Goal: Transaction & Acquisition: Purchase product/service

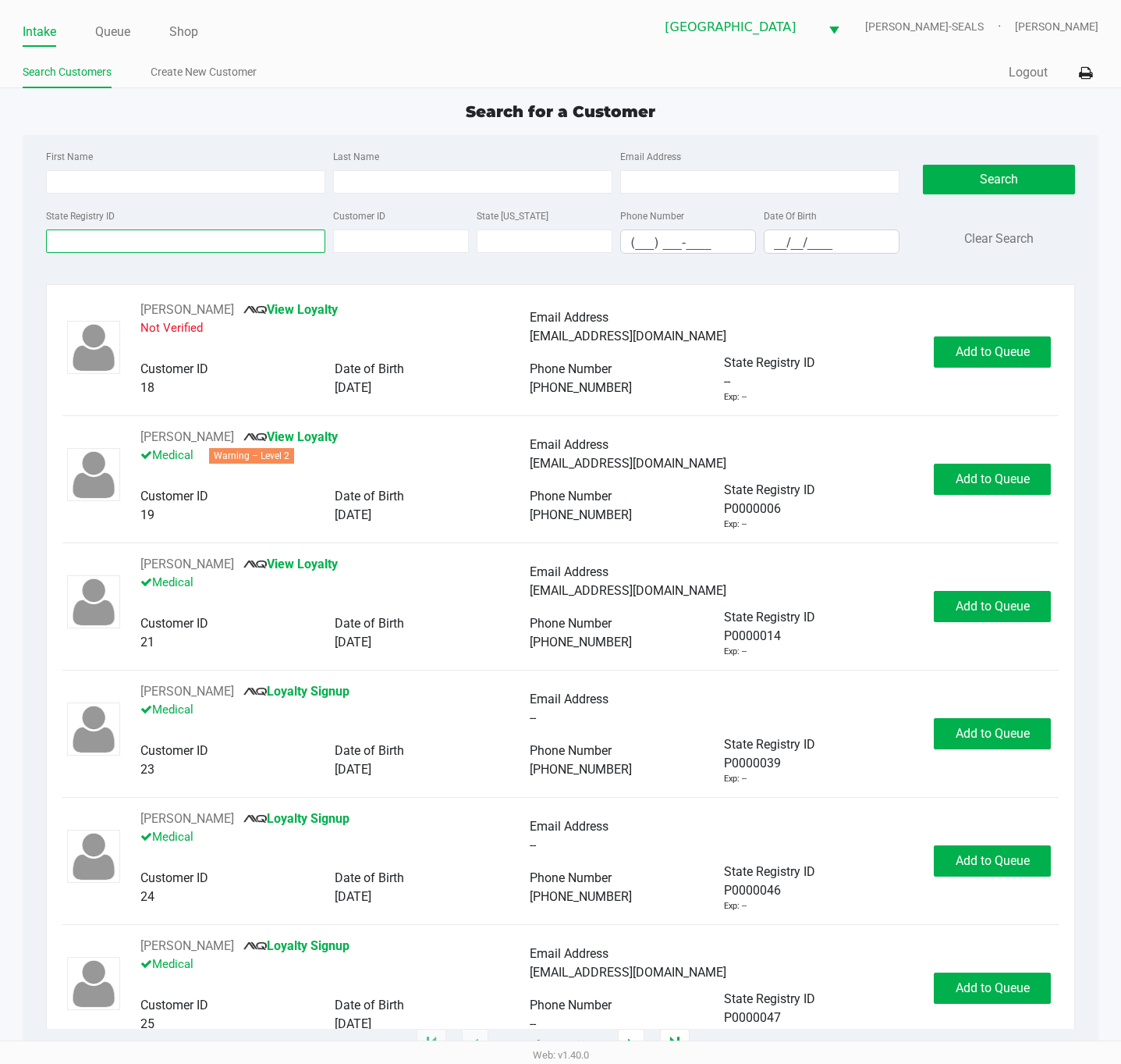
click at [239, 241] on input "State Registry ID" at bounding box center [186, 241] width 279 height 23
click at [213, 240] on input "State Registry ID" at bounding box center [186, 241] width 279 height 23
click at [203, 178] on input "First Name" at bounding box center [186, 182] width 279 height 23
type input "[PERSON_NAME]"
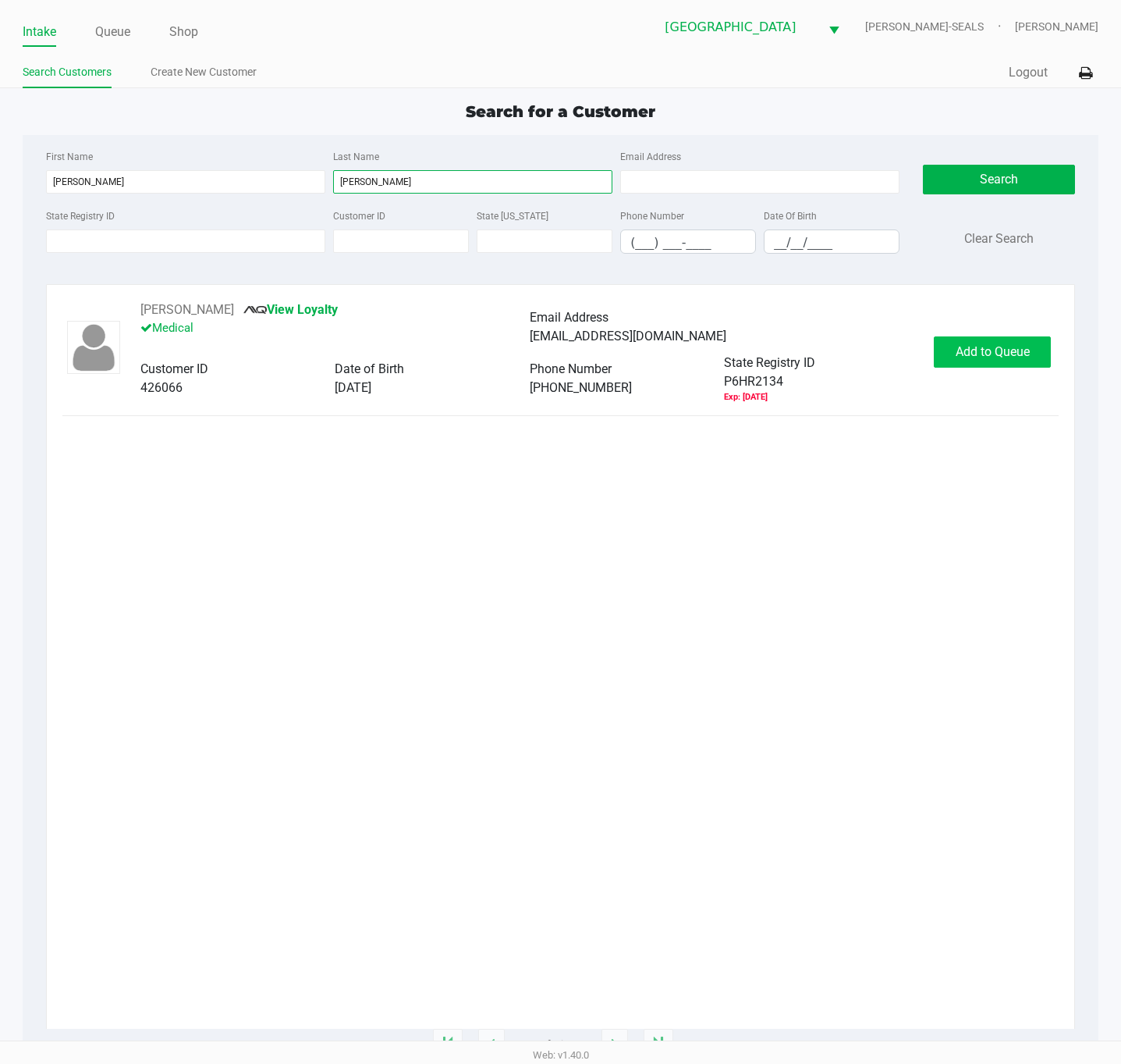
type input "[PERSON_NAME]"
click at [1002, 349] on span "Add to Queue" at bounding box center [993, 352] width 74 height 15
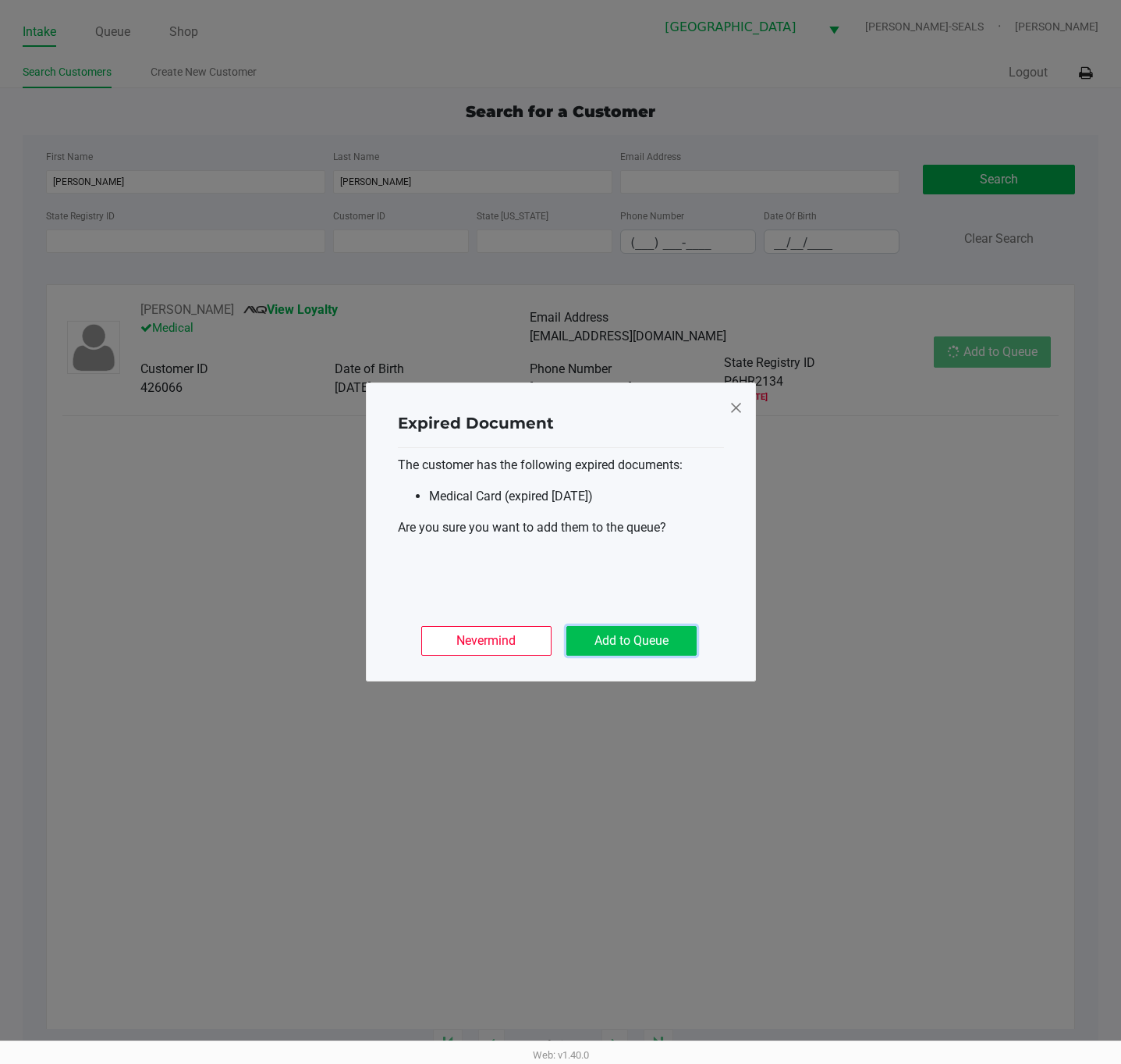
click at [667, 641] on button "Add to Queue" at bounding box center [631, 641] width 130 height 30
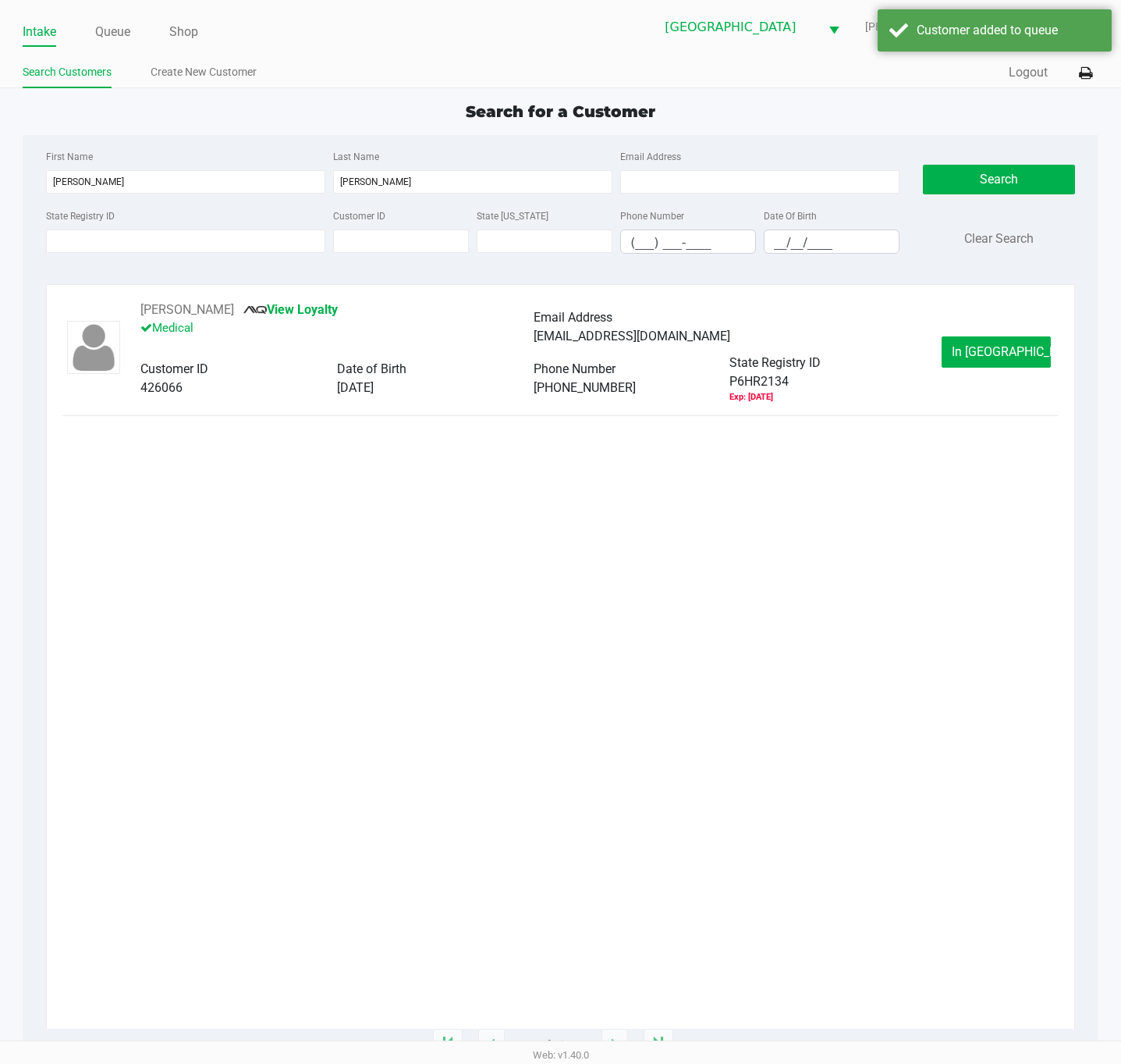
click at [1003, 344] on span "In [GEOGRAPHIC_DATA]" at bounding box center [1018, 352] width 131 height 15
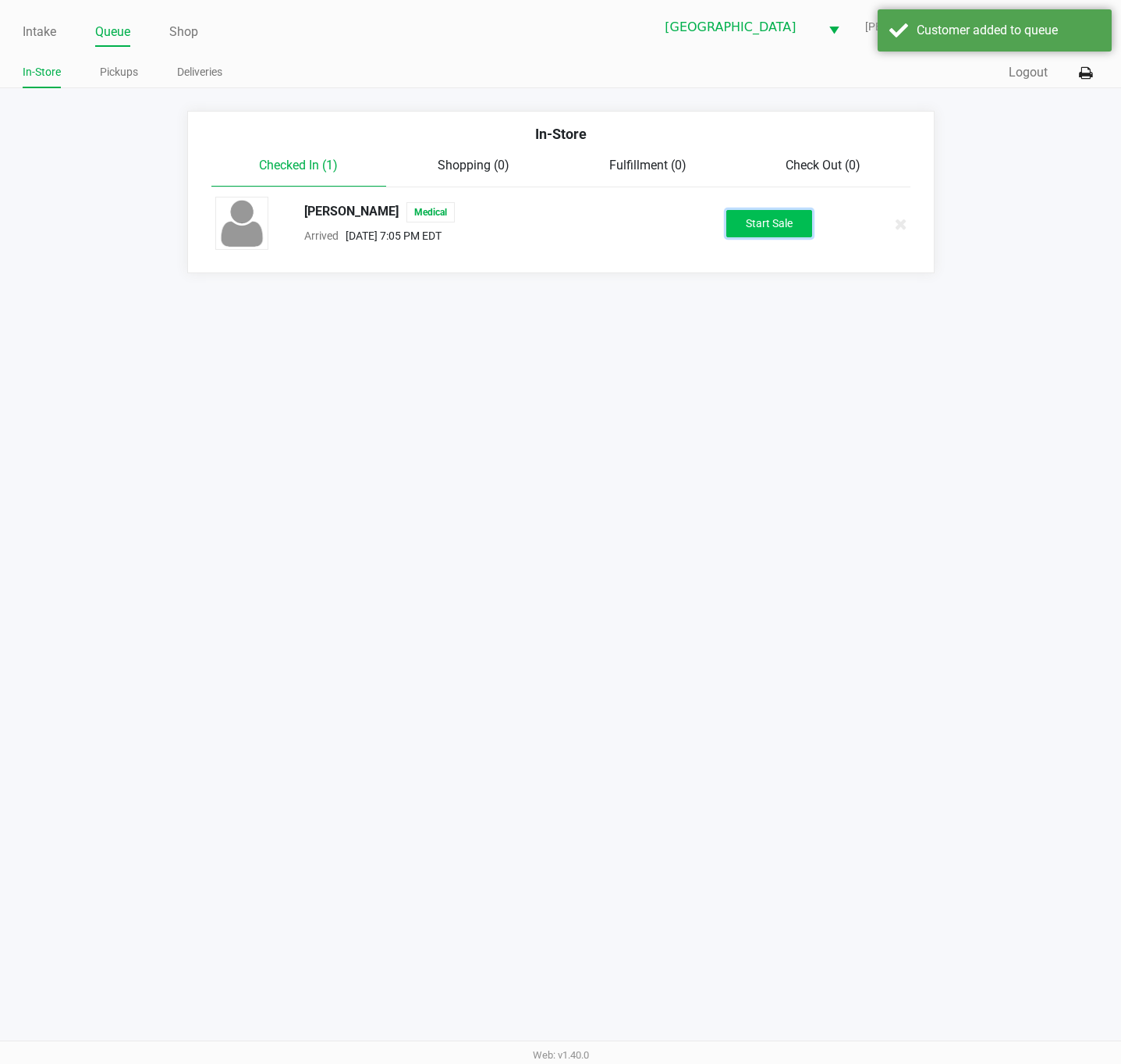
click at [749, 230] on button "Start Sale" at bounding box center [770, 223] width 86 height 27
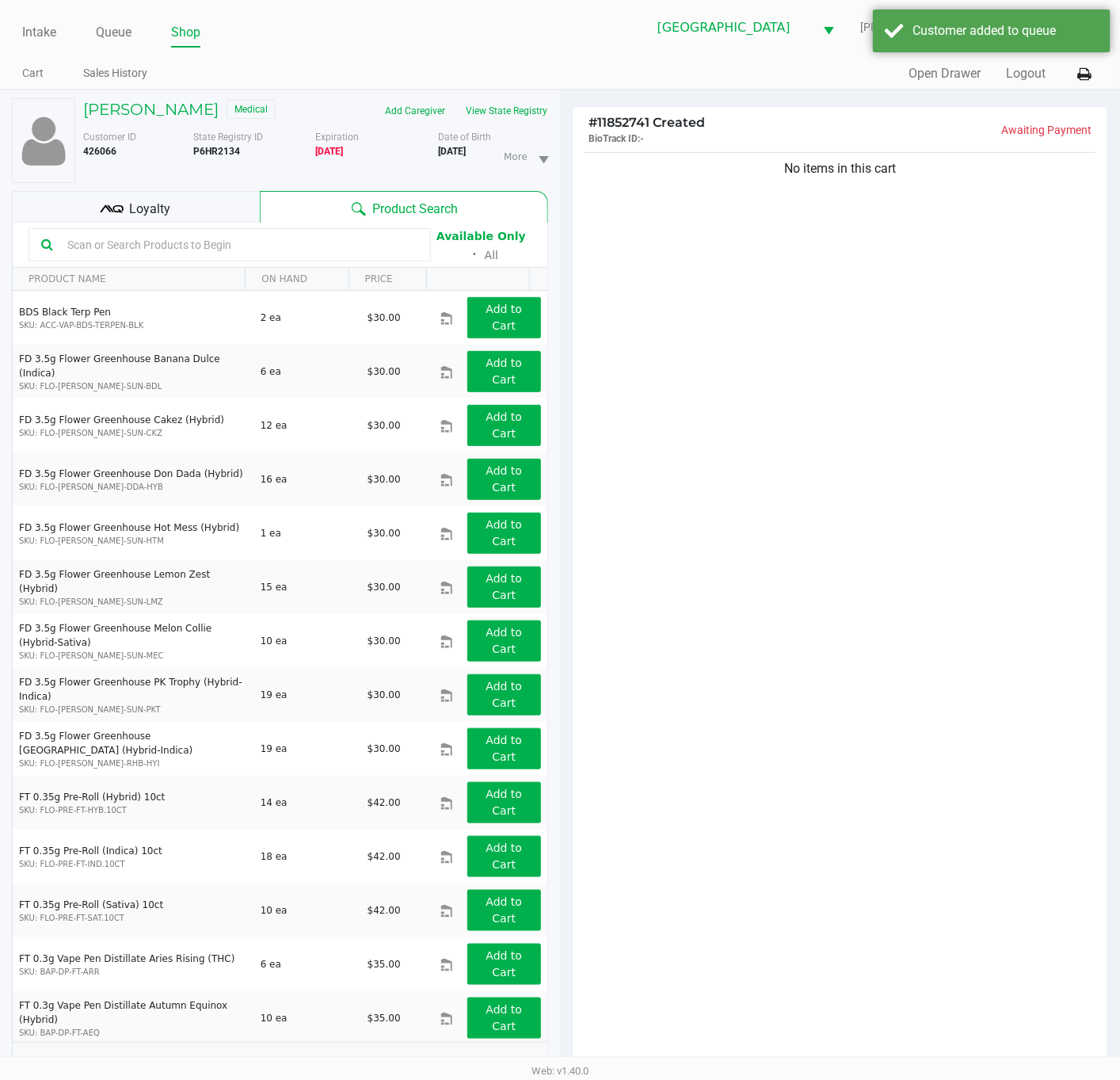
click at [782, 436] on div "No items in this cart" at bounding box center [840, 613] width 535 height 927
click at [197, 201] on div "Loyalty" at bounding box center [135, 206] width 248 height 31
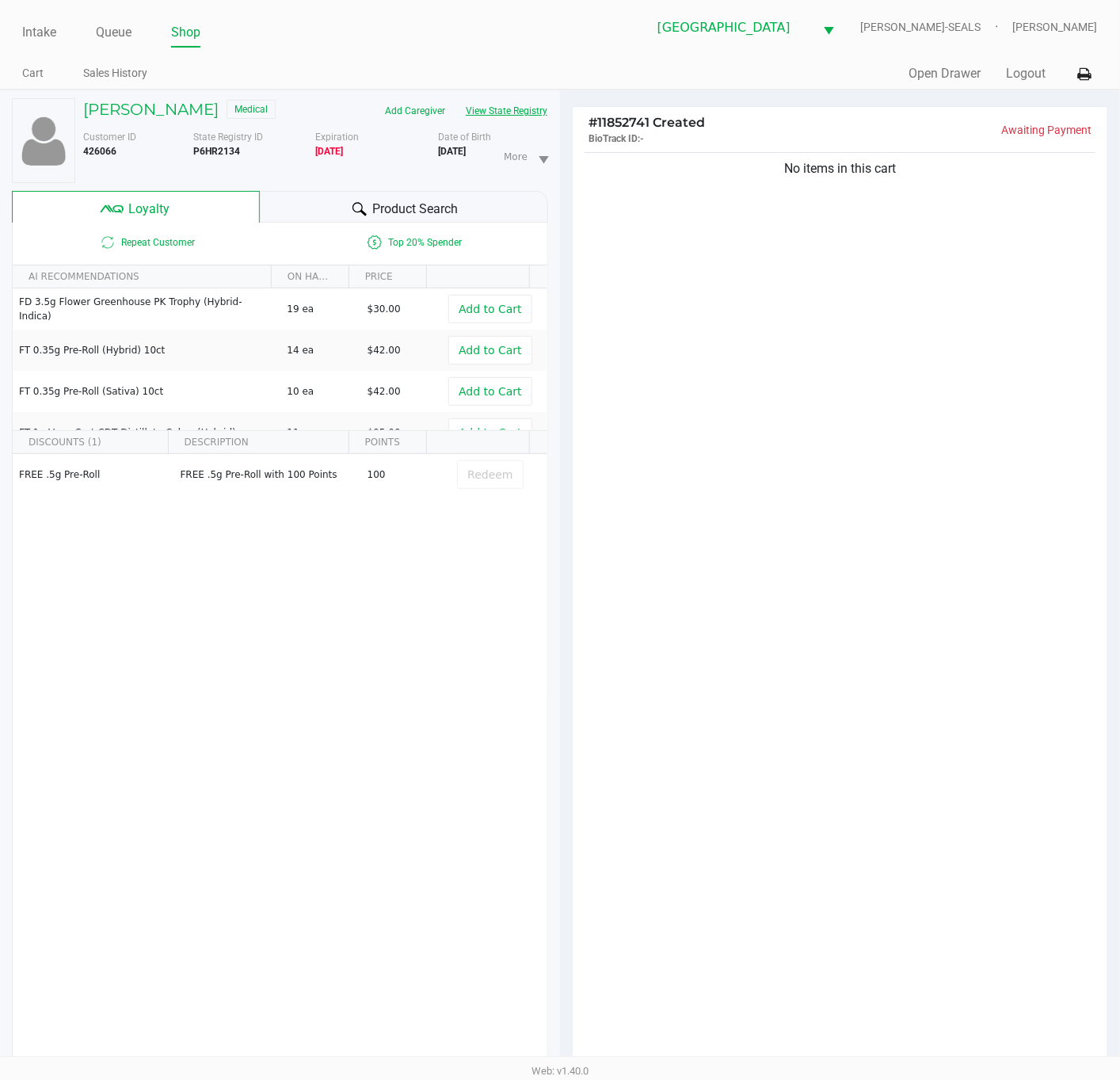
click at [542, 108] on button "View State Registry" at bounding box center [501, 110] width 92 height 26
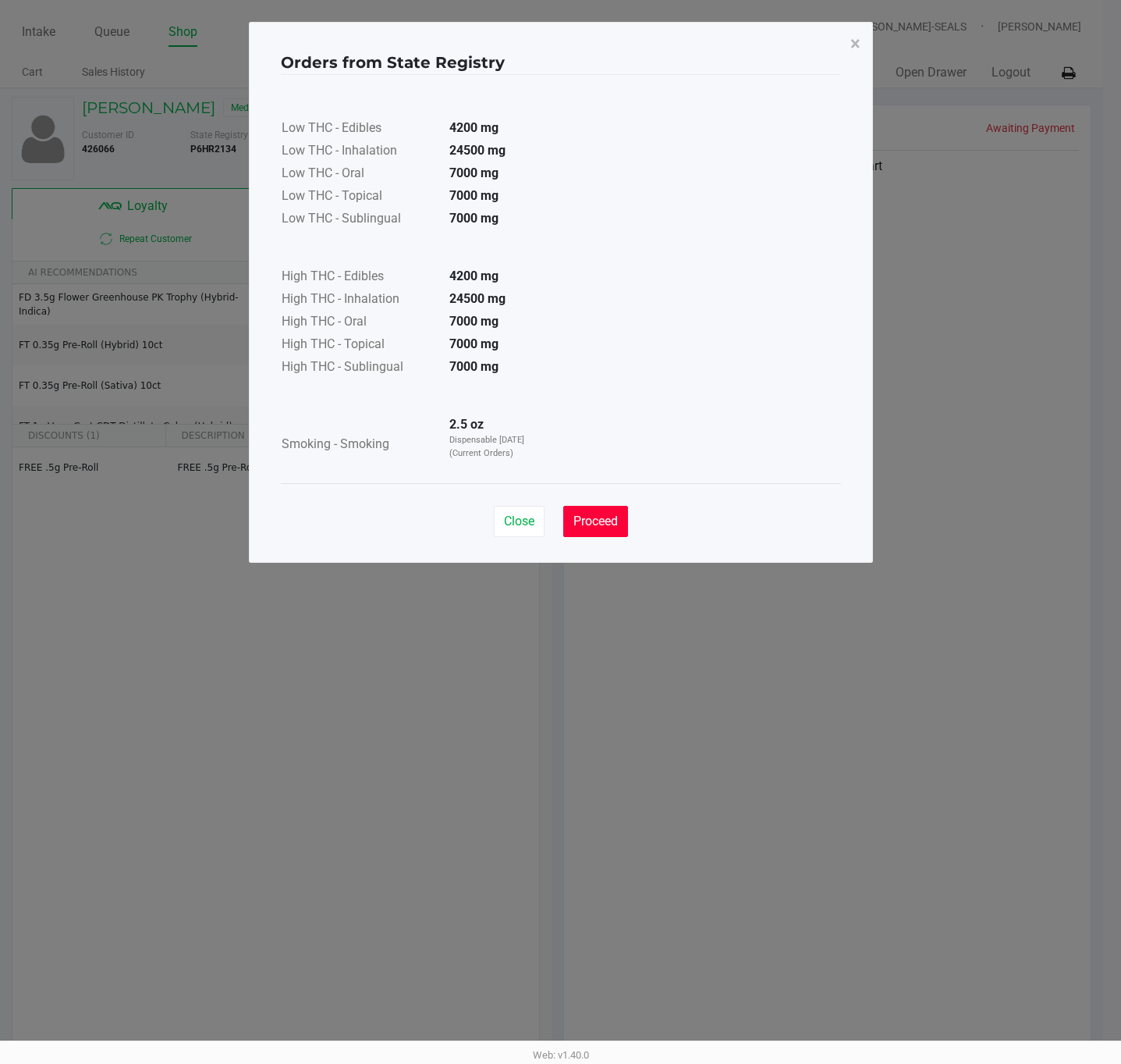
drag, startPoint x: 603, startPoint y: 525, endPoint x: 672, endPoint y: 516, distance: 69.6
click at [604, 525] on span "Proceed" at bounding box center [595, 521] width 44 height 15
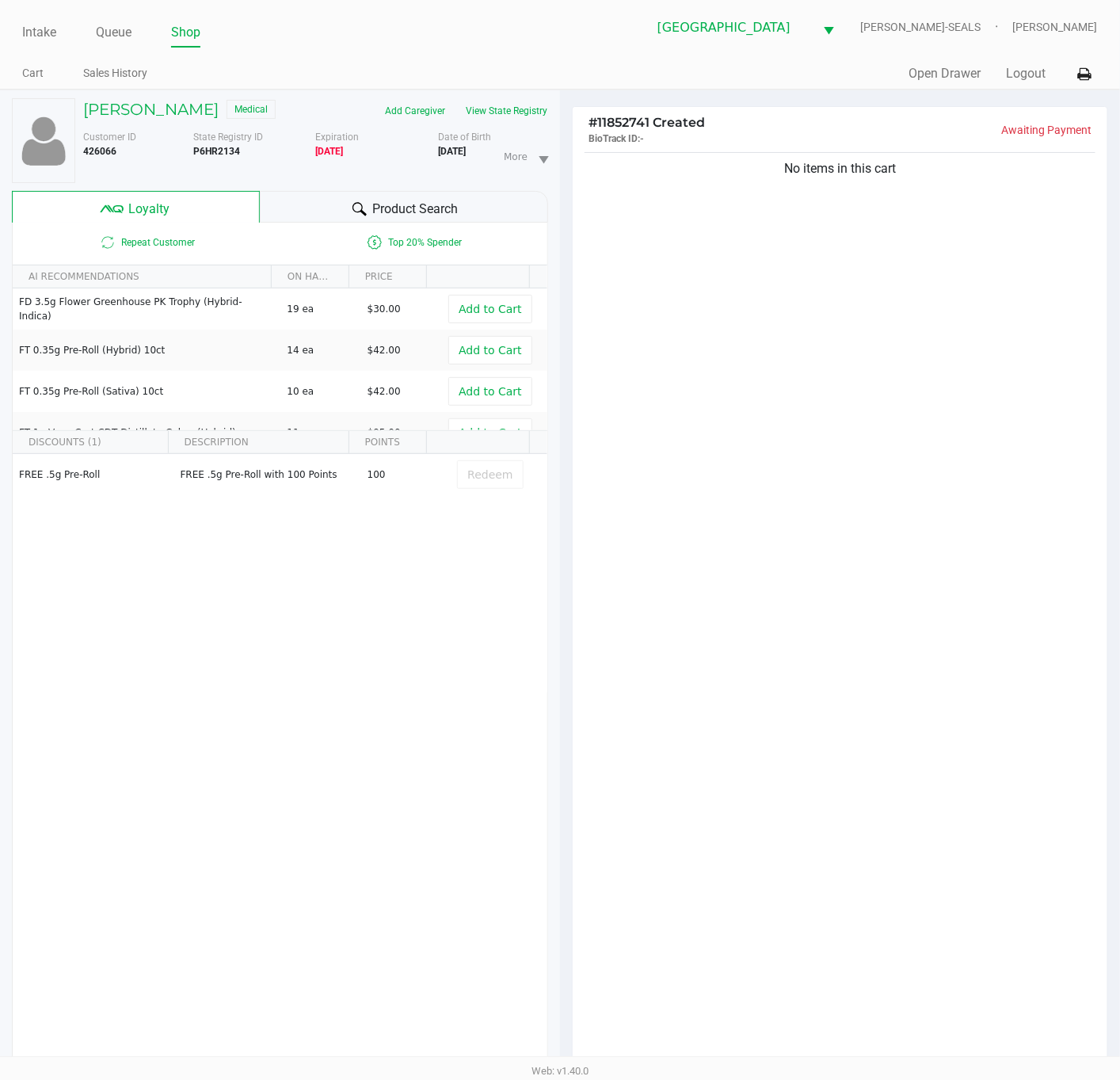
drag, startPoint x: 730, startPoint y: 517, endPoint x: 728, endPoint y: 504, distance: 13.2
click at [732, 517] on div "No items in this cart" at bounding box center [840, 613] width 535 height 927
click at [735, 523] on div "No items in this cart" at bounding box center [840, 613] width 535 height 927
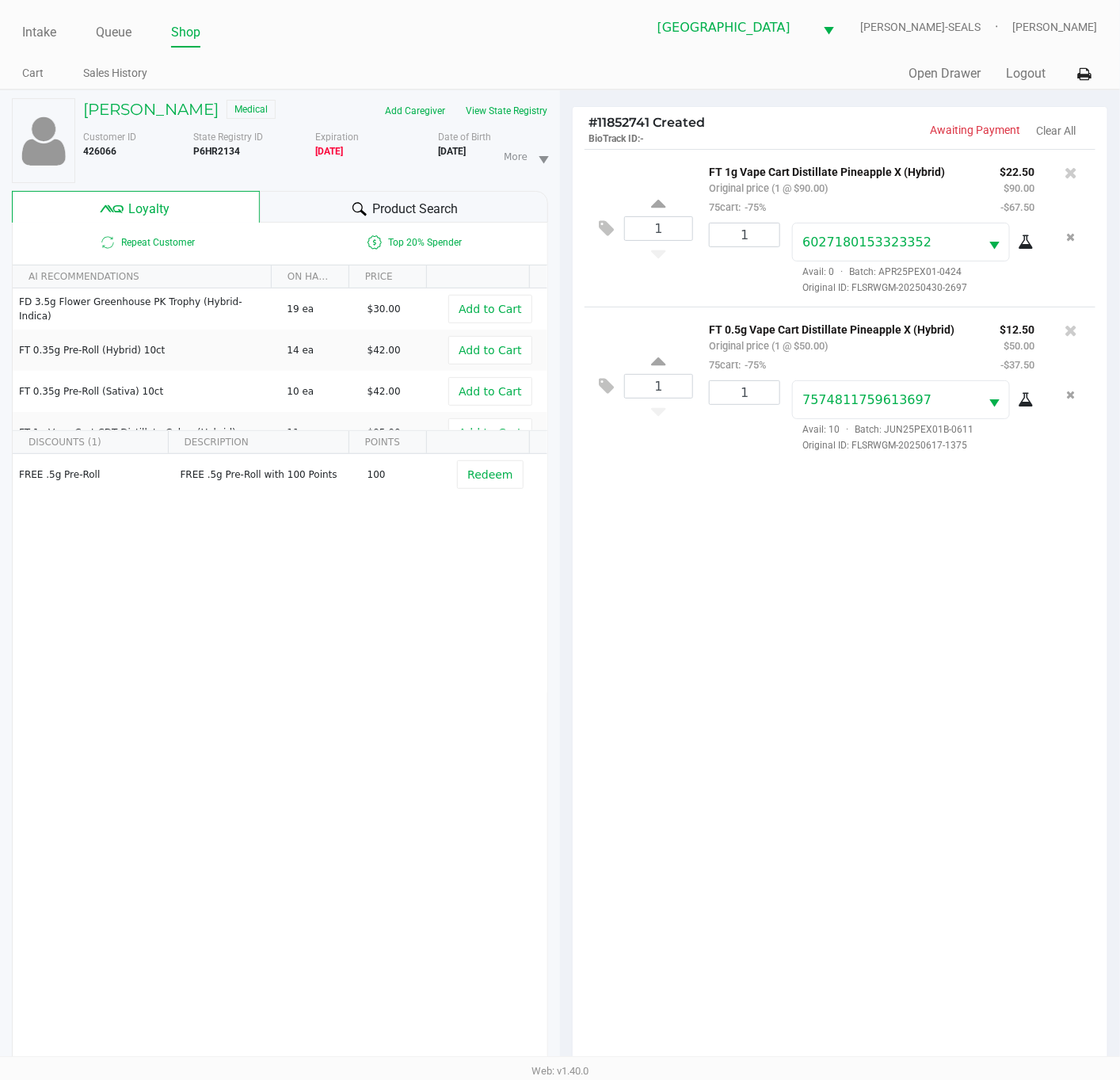
click at [732, 720] on div "1 FT 1g Vape Cart Distillate Pineapple X (Hybrid) Original price (1 @ $90.00) 7…" at bounding box center [840, 613] width 535 height 927
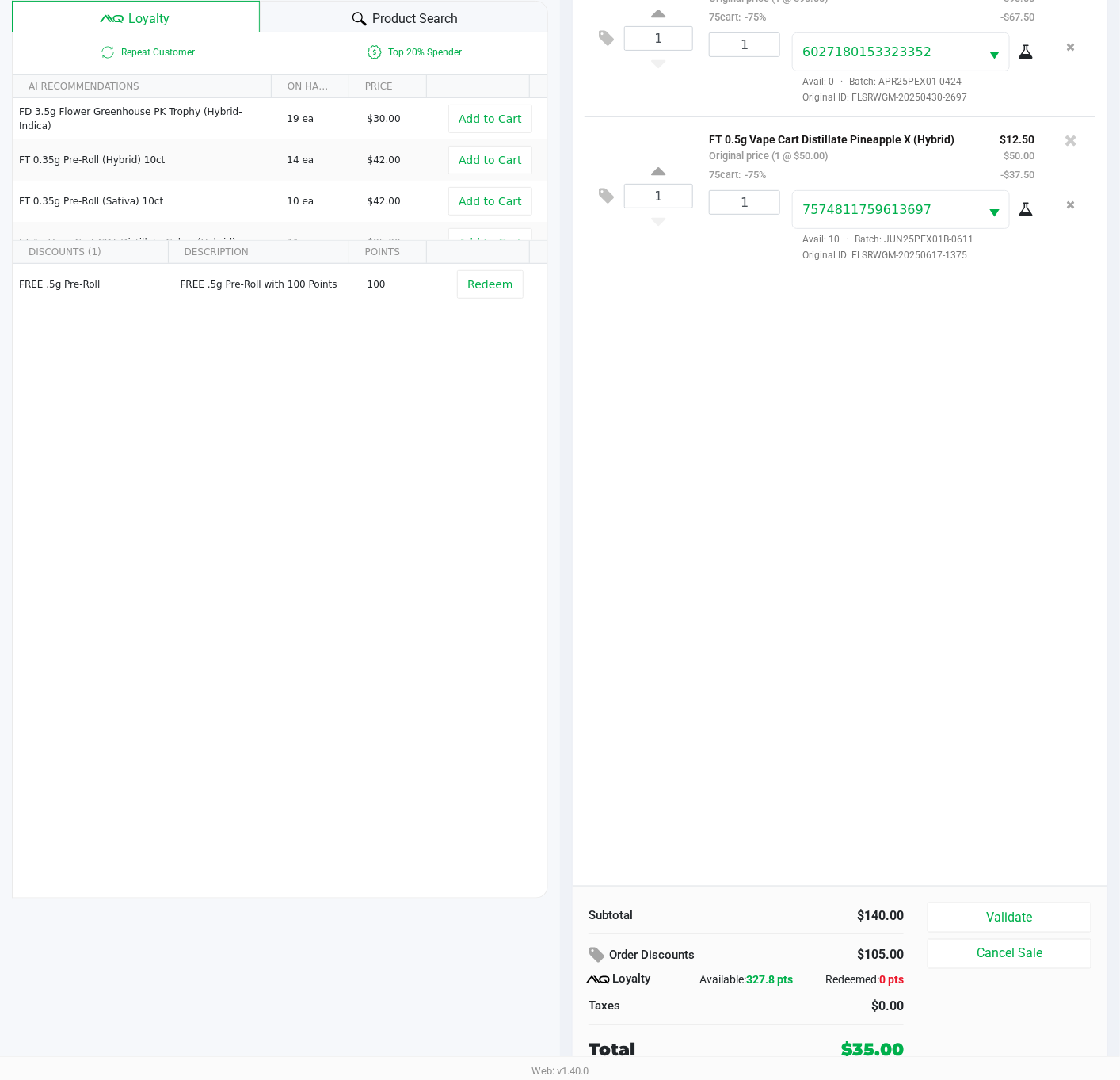
click at [821, 760] on div "1 FT 1g Vape Cart Distillate Pineapple X (Hybrid) Original price (1 @ $90.00) 7…" at bounding box center [840, 422] width 535 height 927
click at [953, 915] on button "Validate" at bounding box center [1010, 917] width 164 height 30
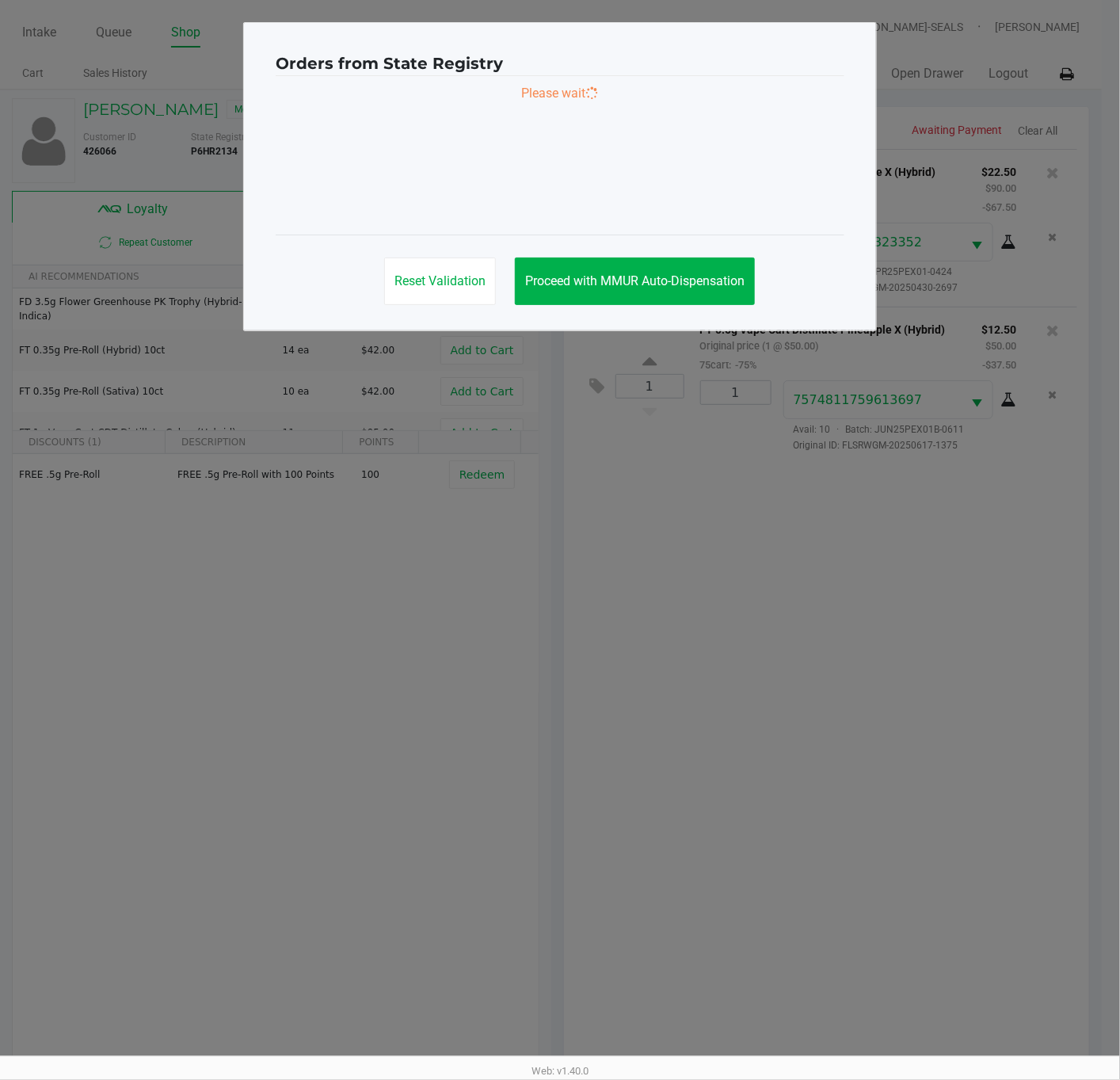
scroll to position [0, 0]
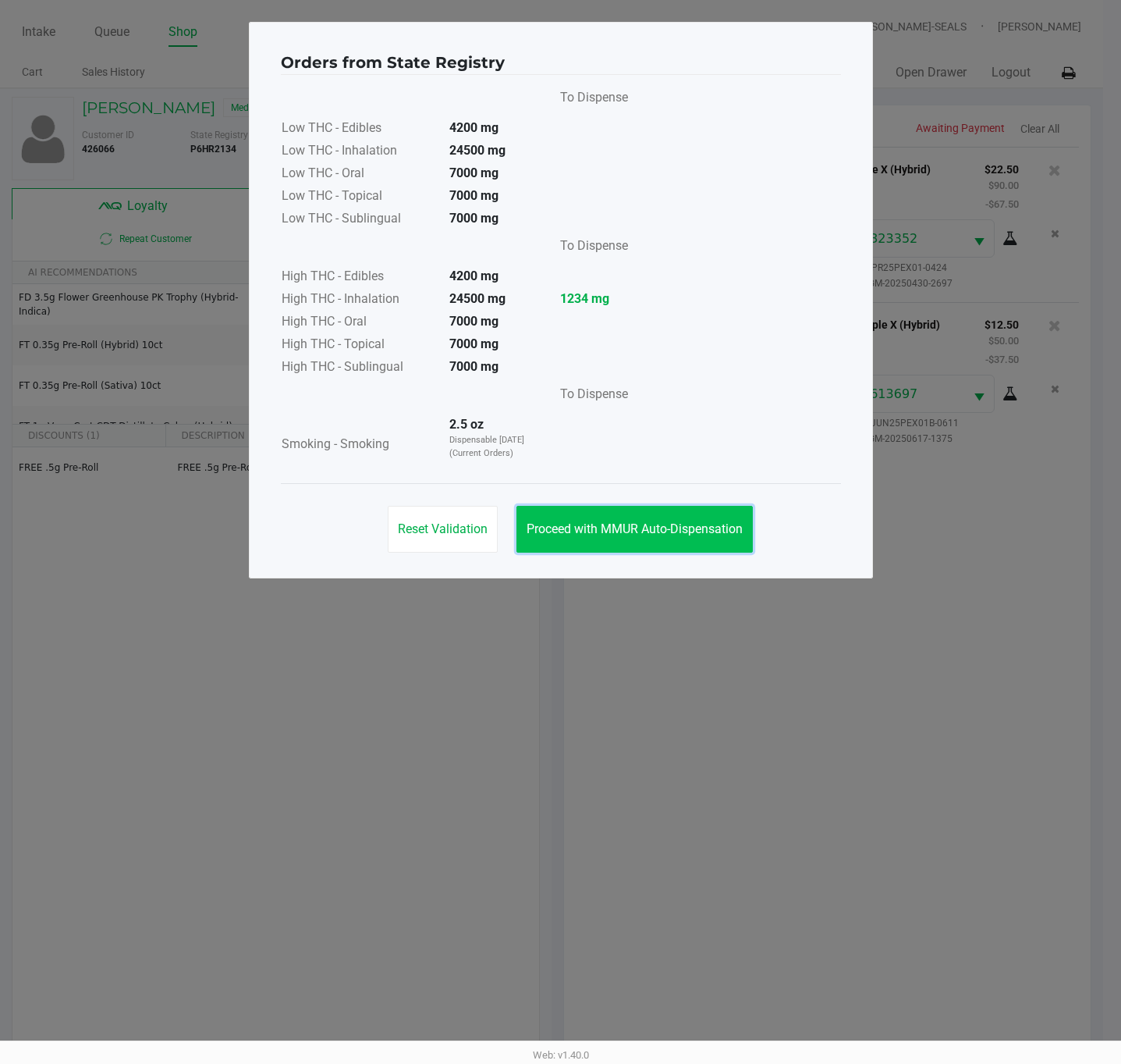
click at [672, 536] on span "Proceed with MMUR Auto-Dispensation" at bounding box center [635, 529] width 217 height 15
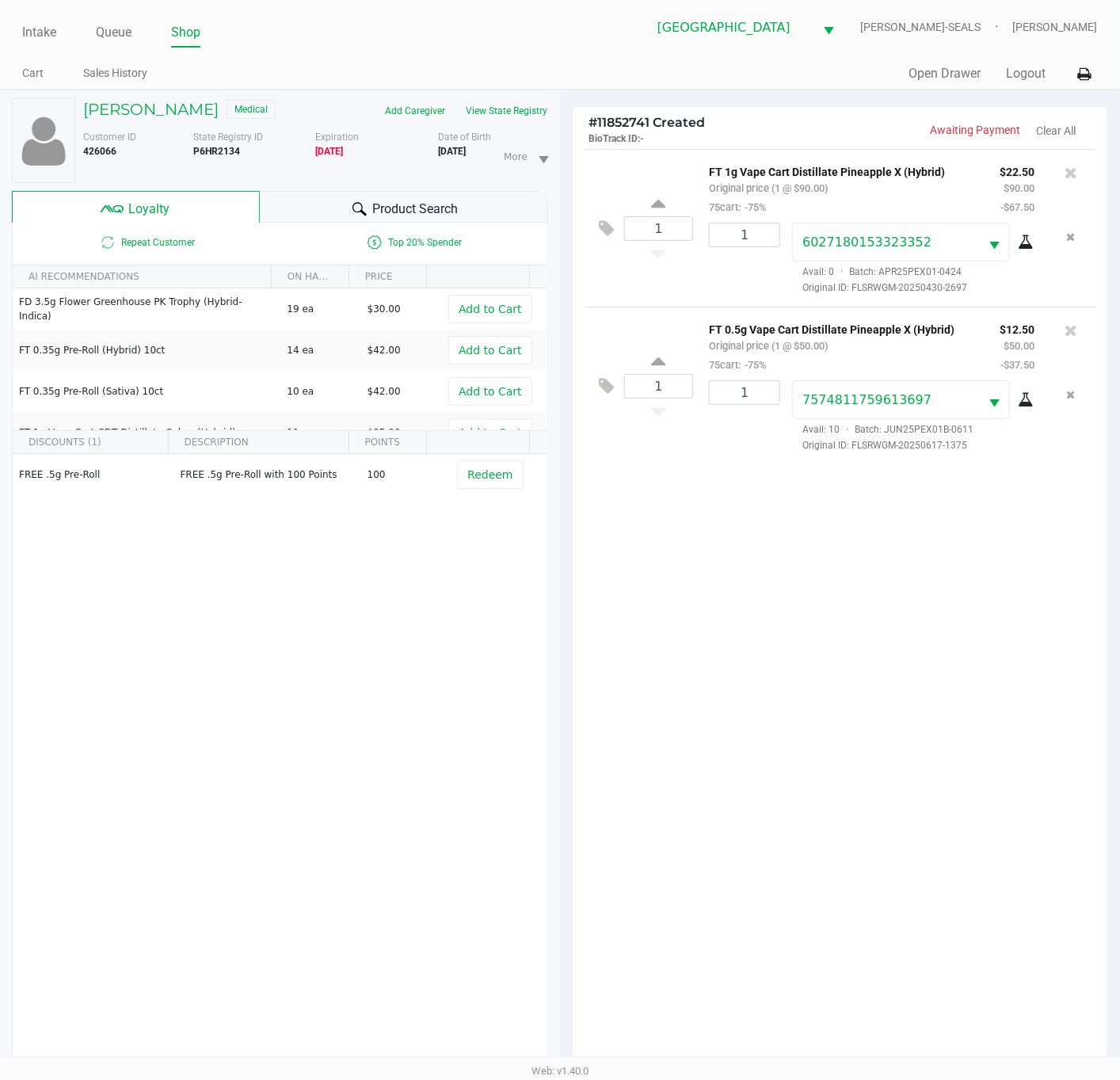
click at [737, 784] on div "1 FT 1g Vape Cart Distillate Pineapple X (Hybrid) Original price (1 @ $90.00) 7…" at bounding box center [840, 613] width 535 height 927
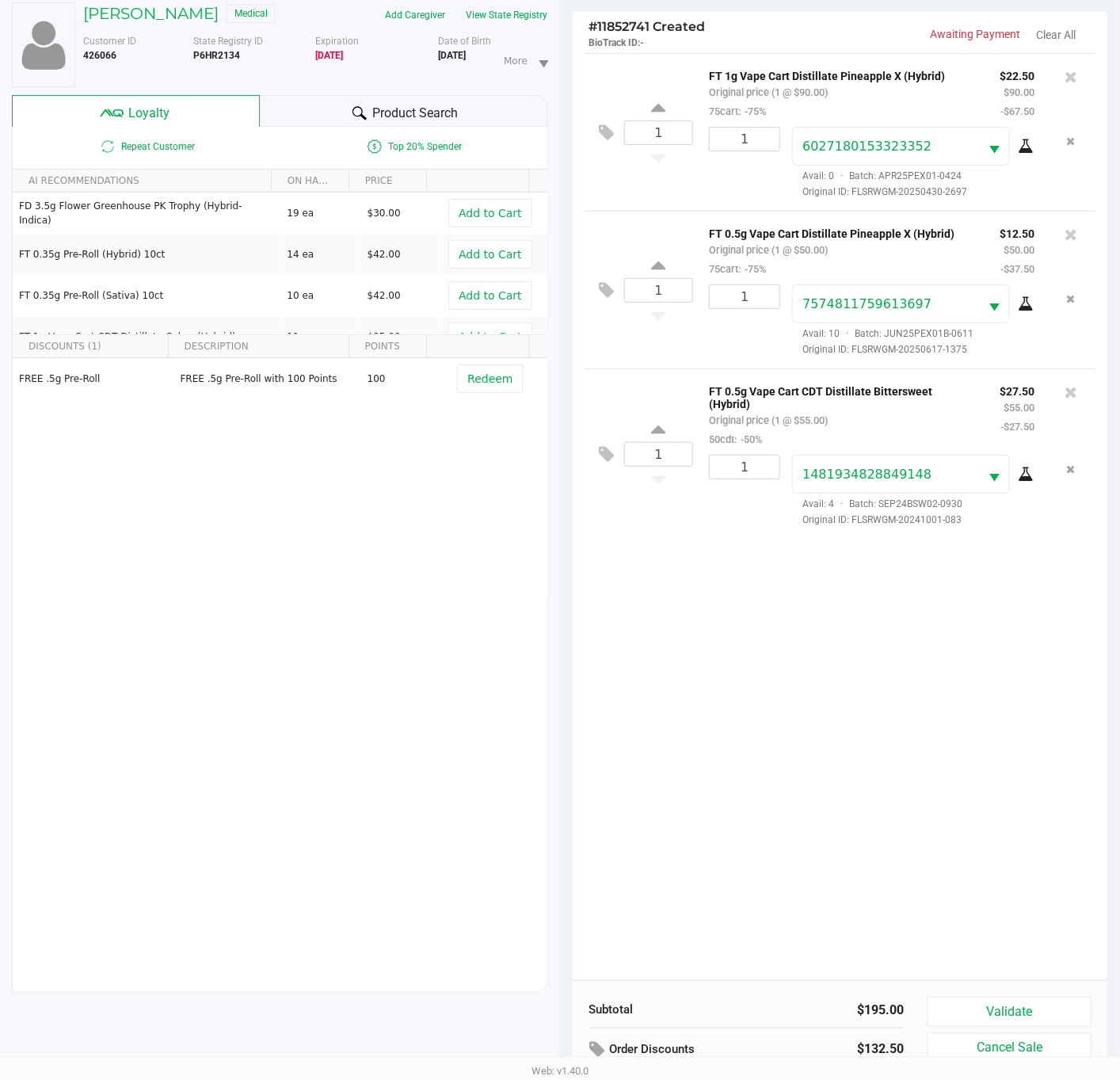
scroll to position [193, 0]
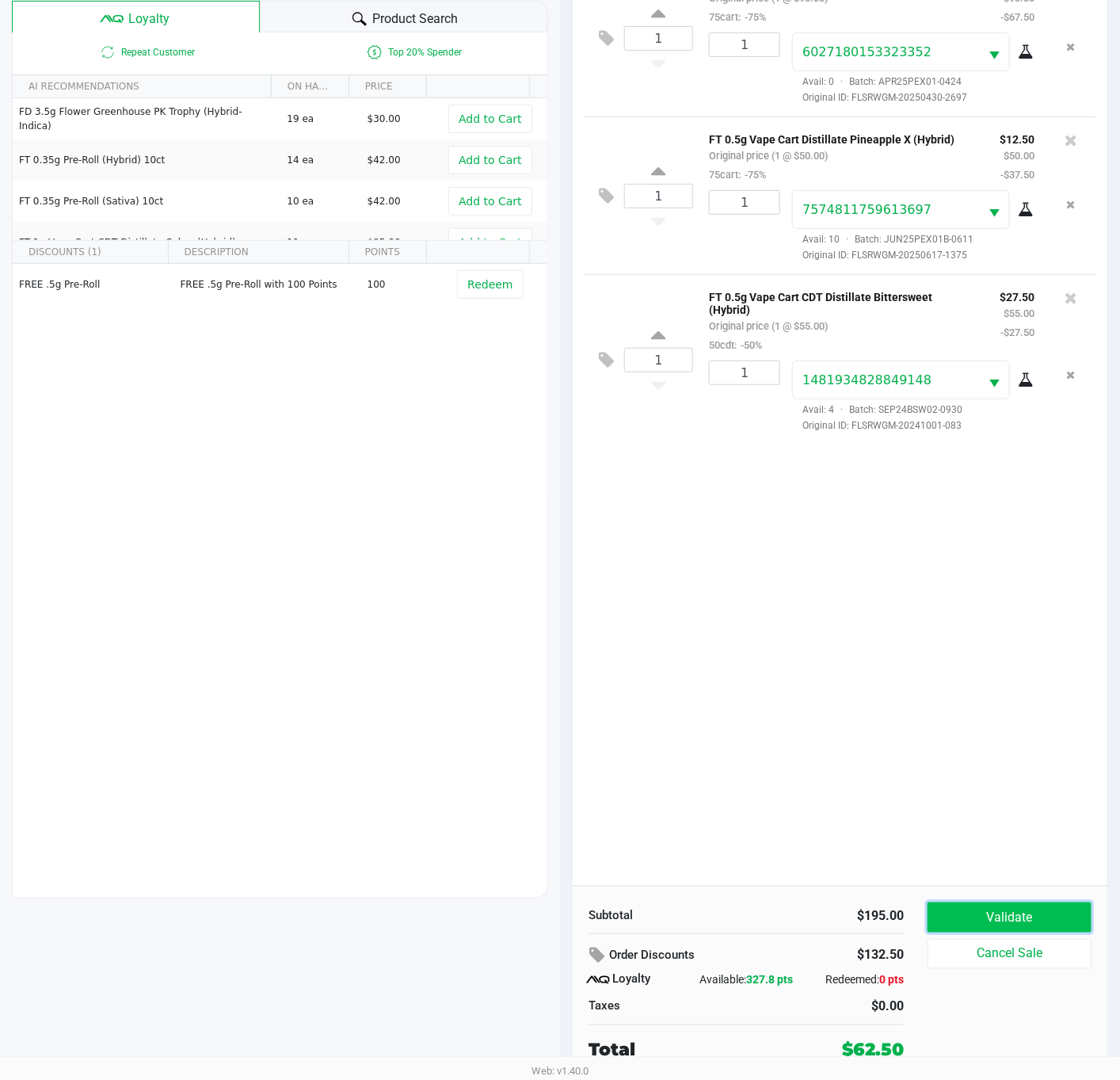
click at [998, 926] on button "Validate" at bounding box center [1010, 917] width 164 height 30
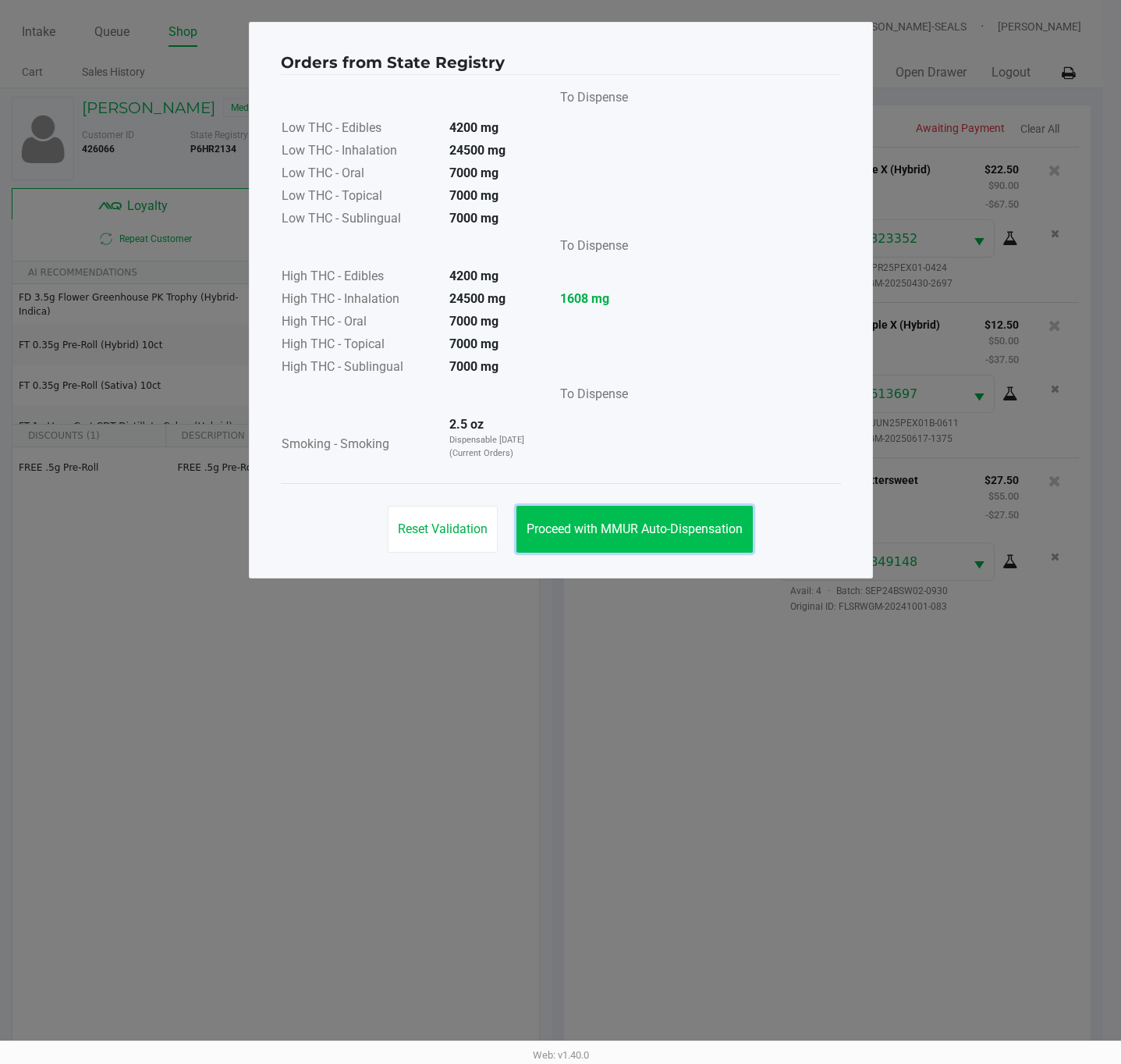
click at [672, 525] on span "Proceed with MMUR Auto-Dispensation" at bounding box center [635, 529] width 217 height 15
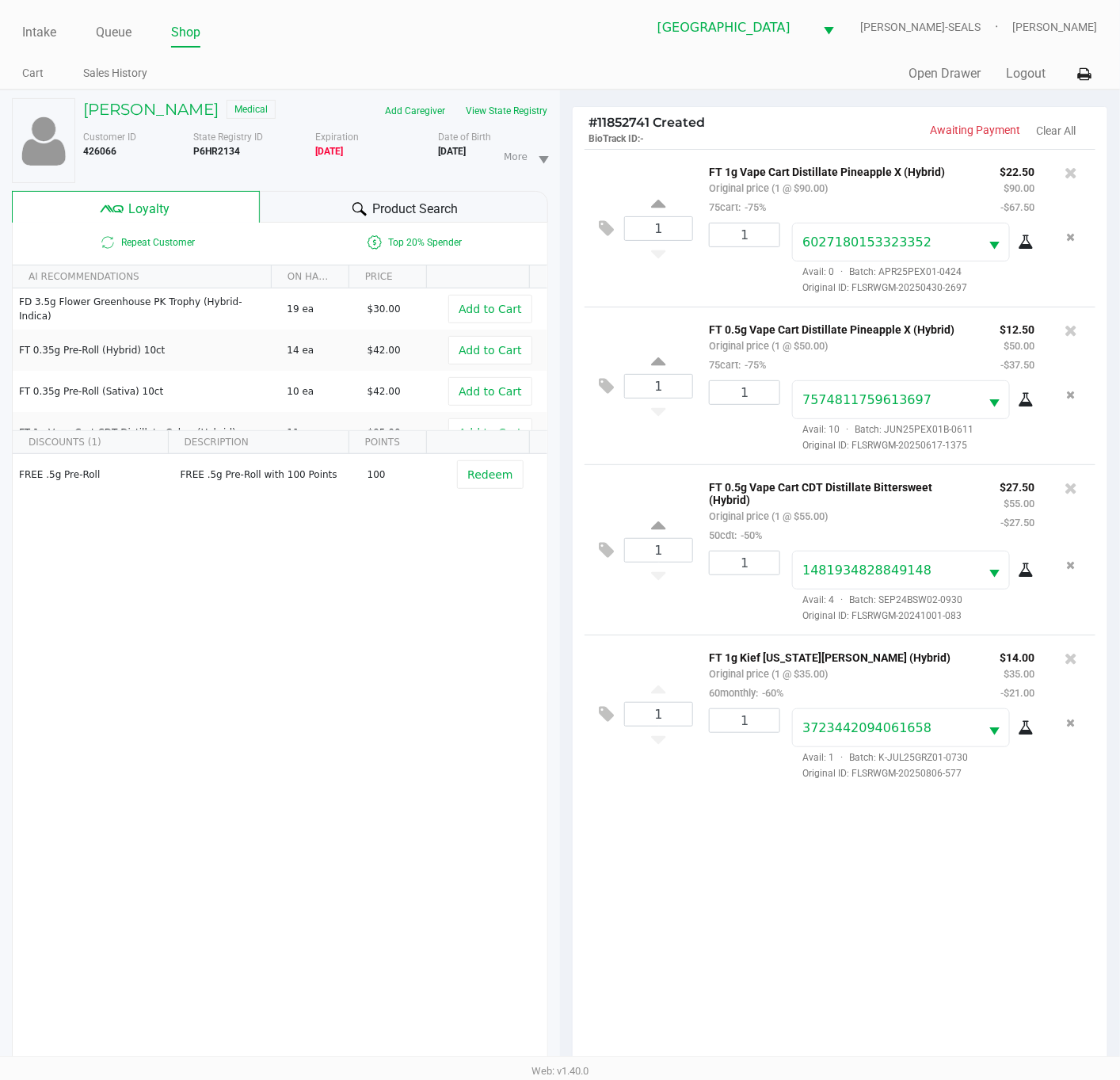
click at [763, 915] on div "1 FT 1g Vape Cart Distillate Pineapple X (Hybrid) Original price (1 @ $90.00) 7…" at bounding box center [840, 613] width 535 height 927
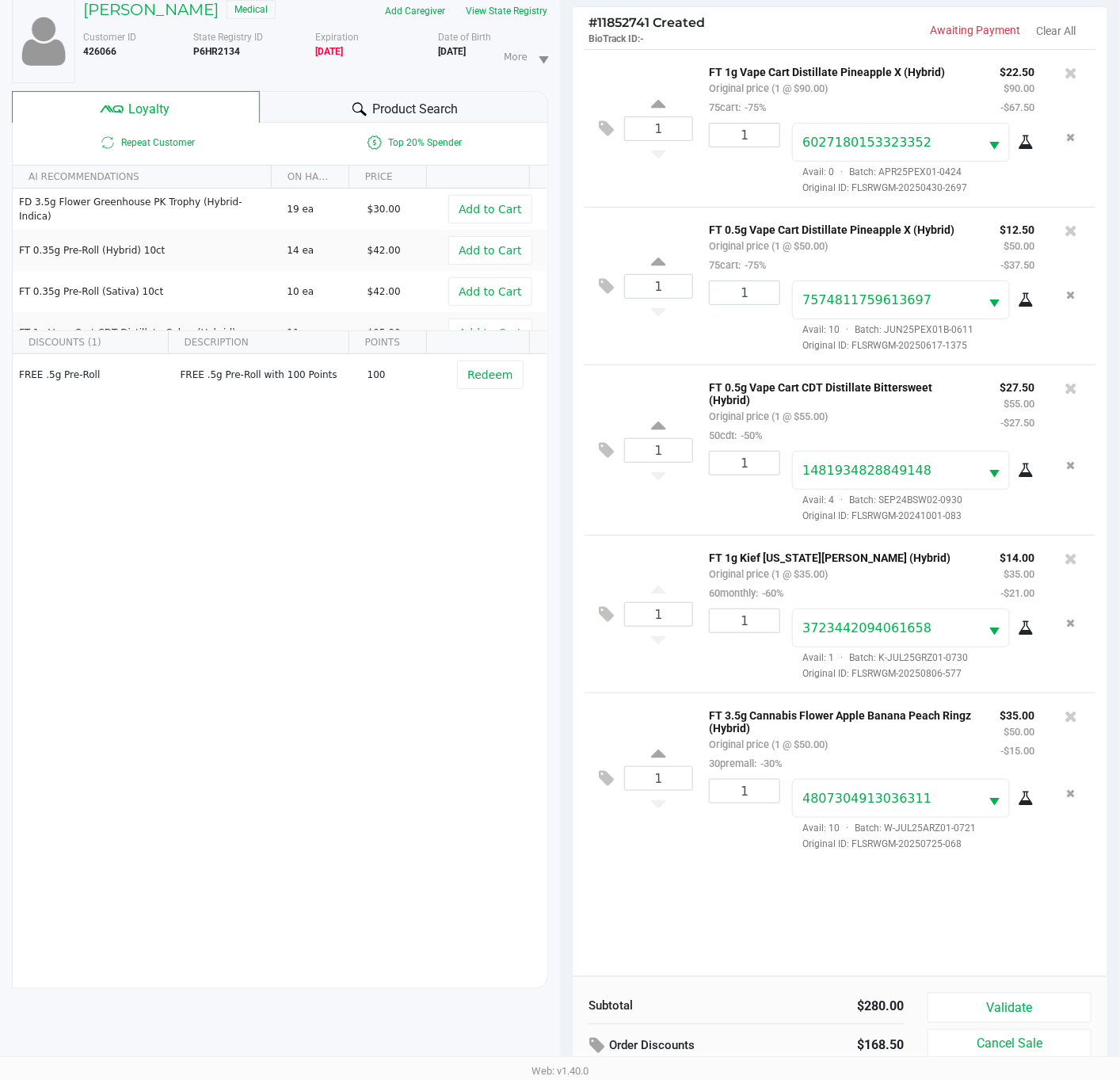
scroll to position [193, 0]
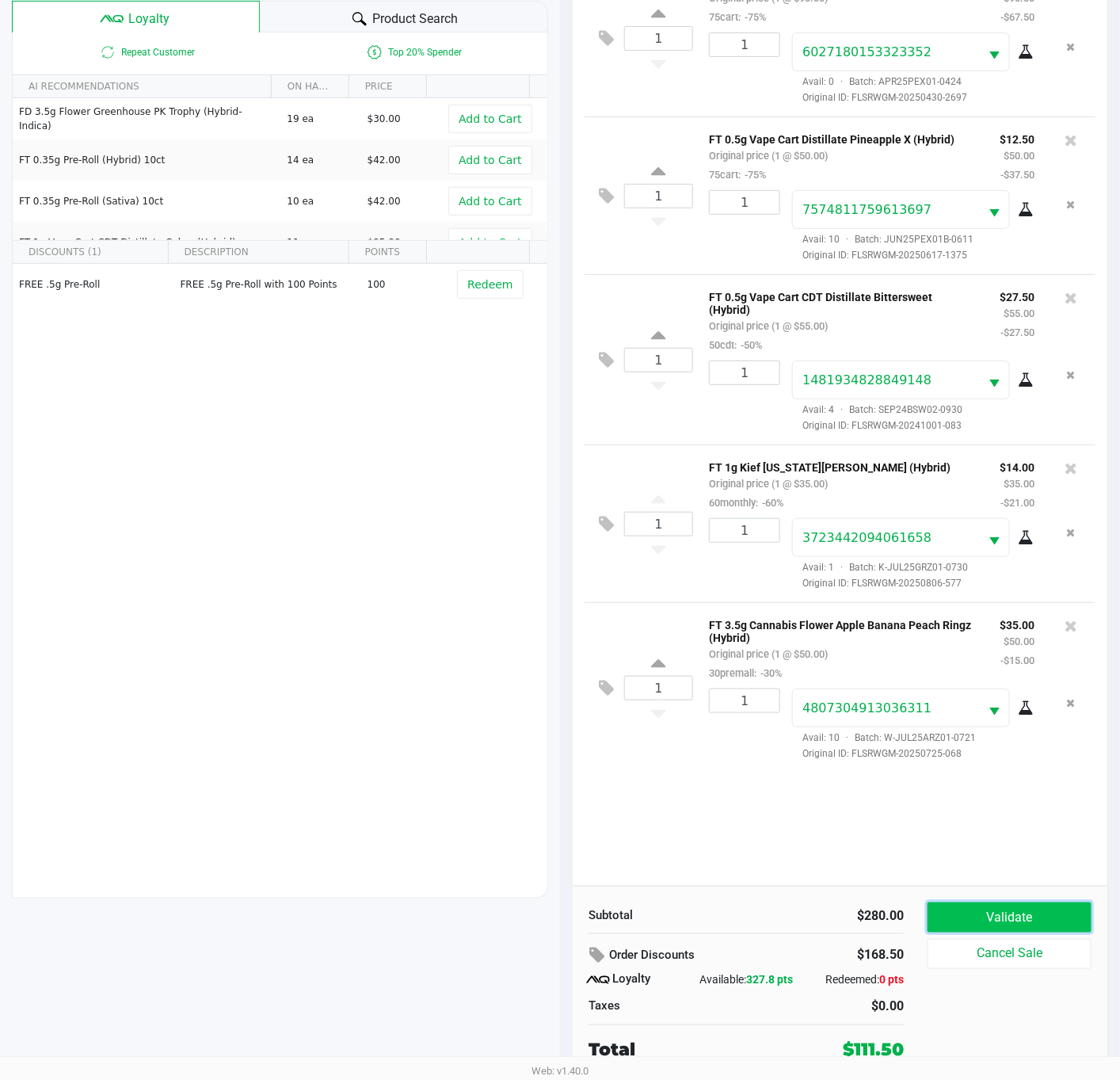
click at [1011, 913] on button "Validate" at bounding box center [1010, 917] width 164 height 30
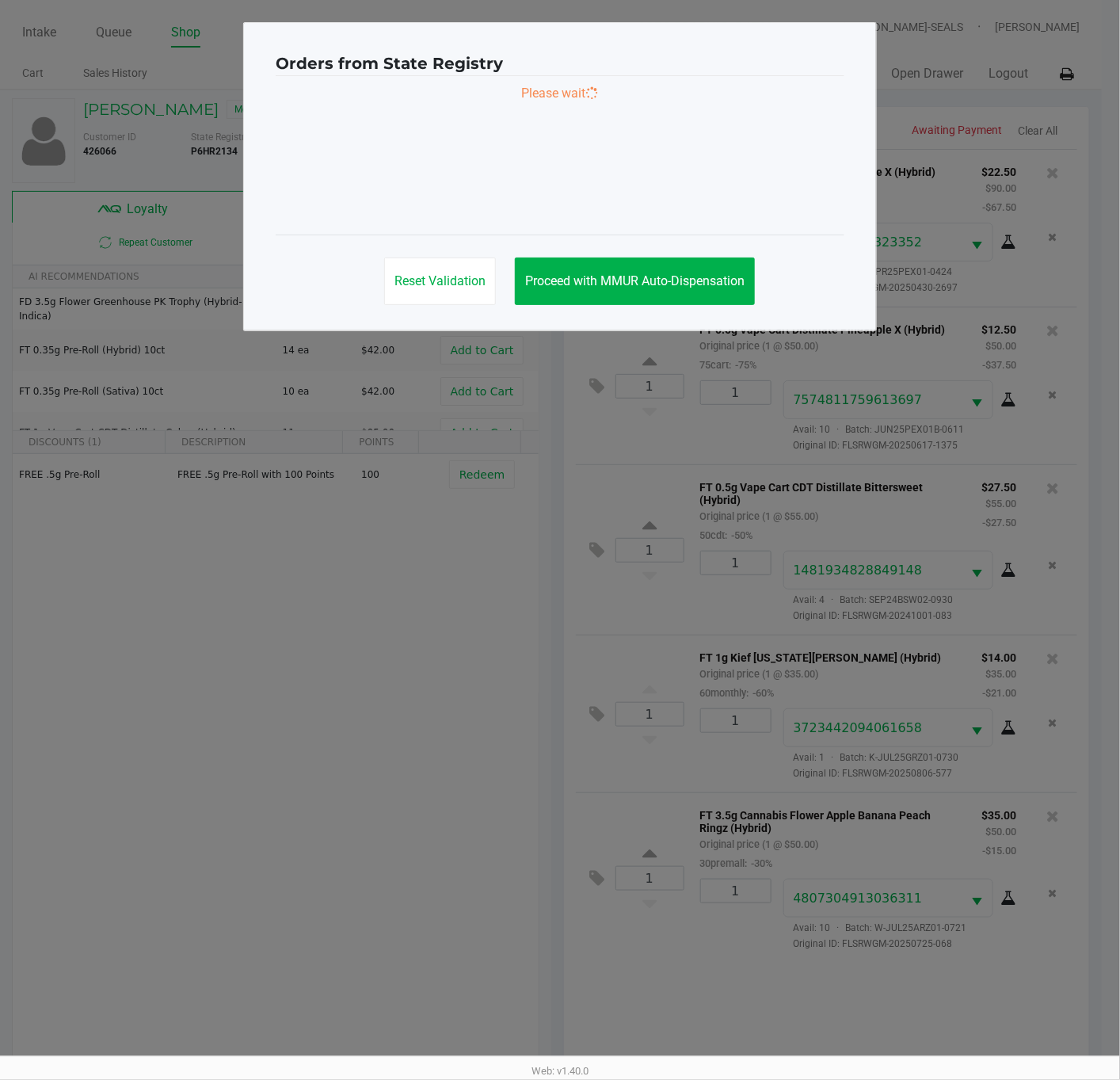
scroll to position [0, 0]
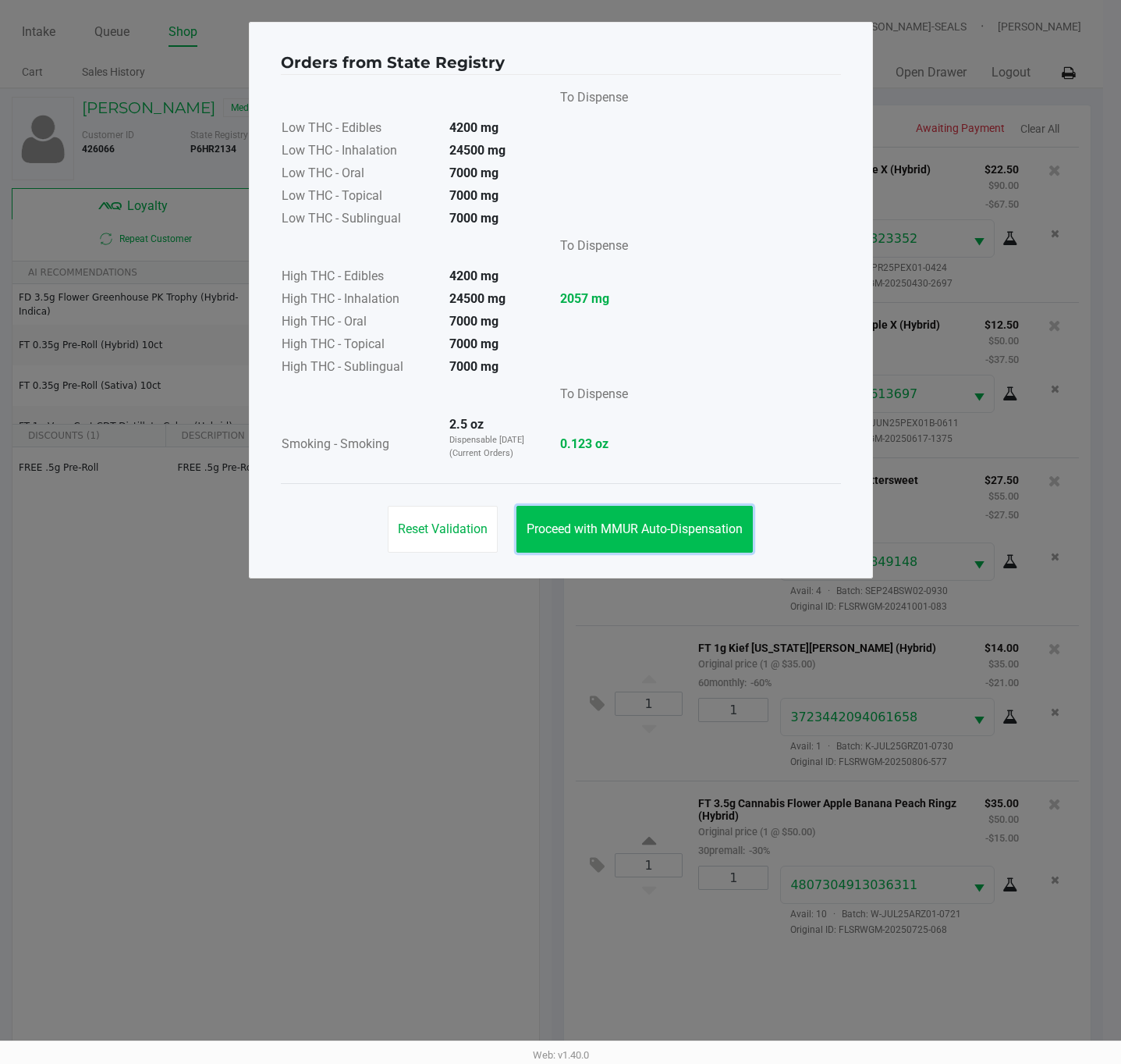
drag, startPoint x: 664, startPoint y: 532, endPoint x: 651, endPoint y: 566, distance: 36.4
click at [664, 536] on span "Proceed with MMUR Auto-Dispensation" at bounding box center [635, 529] width 217 height 15
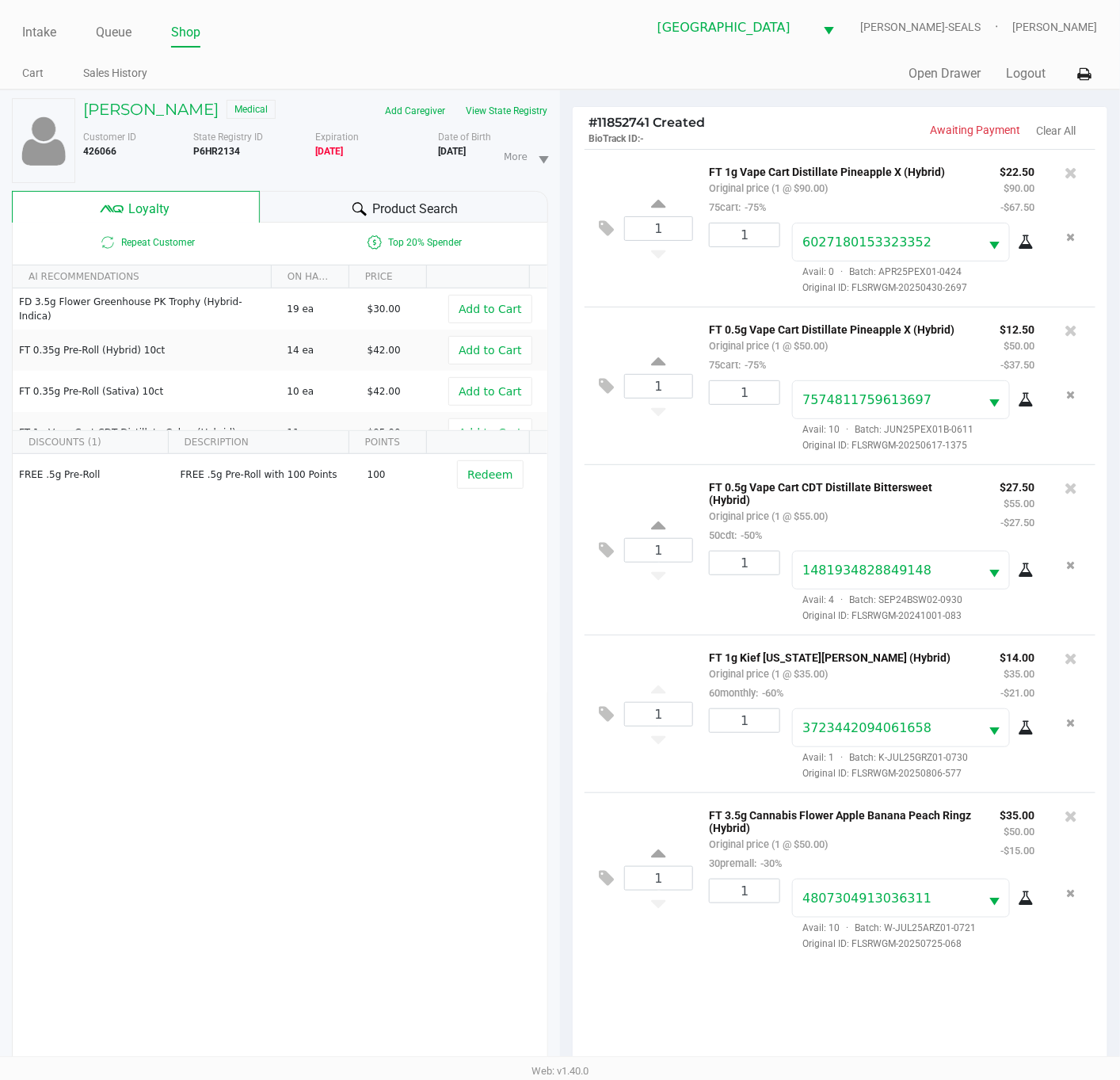
click at [673, 992] on div "1 FT 1g Vape Cart Distillate Pineapple X (Hybrid) Original price (1 @ $90.00) 7…" at bounding box center [840, 613] width 535 height 927
click at [685, 635] on div "1 FT 1g Kief [US_STATE][PERSON_NAME] (Hybrid) Original price (1 @ $35.00) 60mon…" at bounding box center [839, 714] width 511 height 158
click at [660, 776] on div "1 FT 1g Kief [US_STATE][PERSON_NAME] (Hybrid) Original price (1 @ $35.00) 60mon…" at bounding box center [839, 714] width 511 height 158
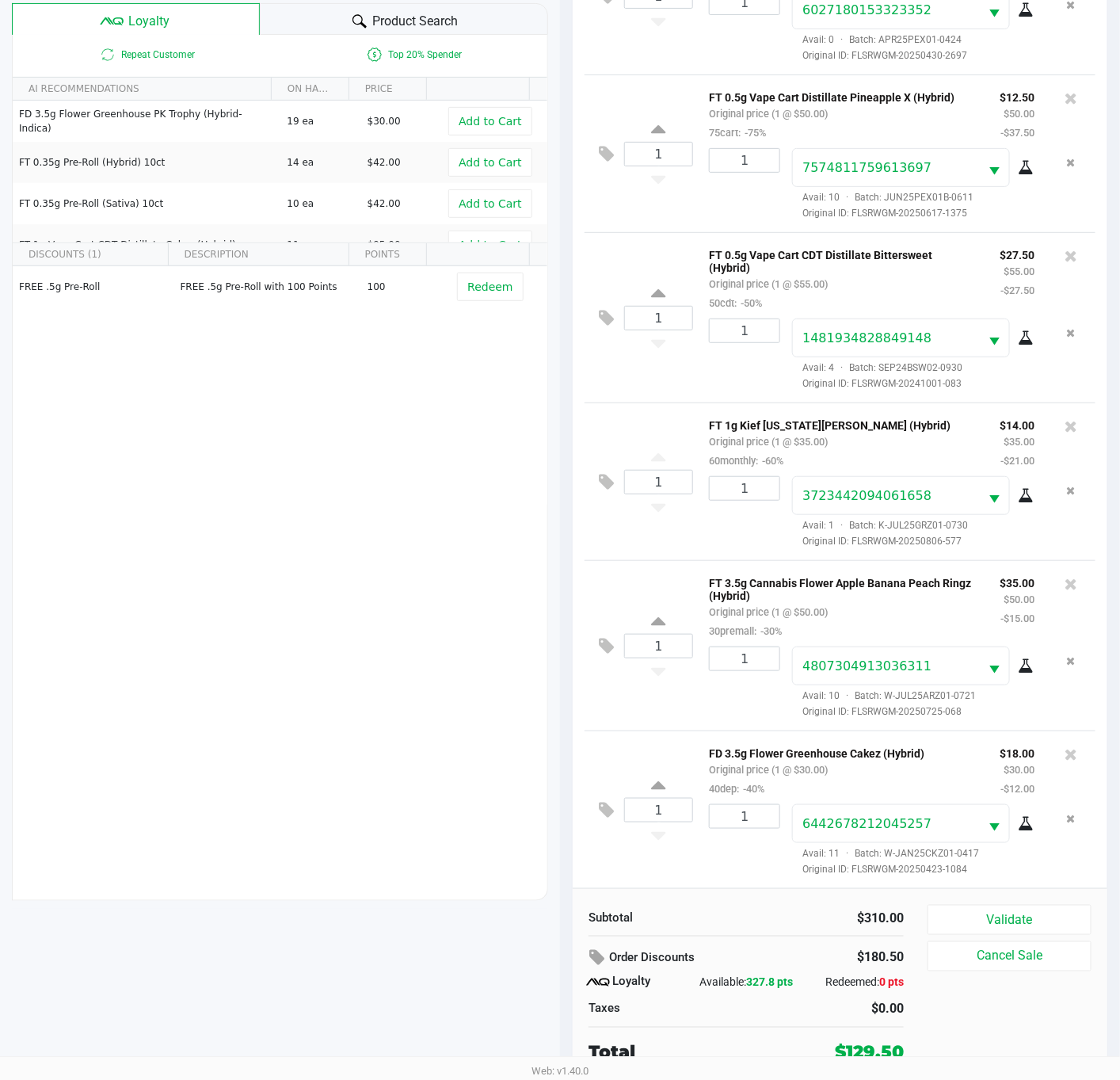
scroll to position [193, 0]
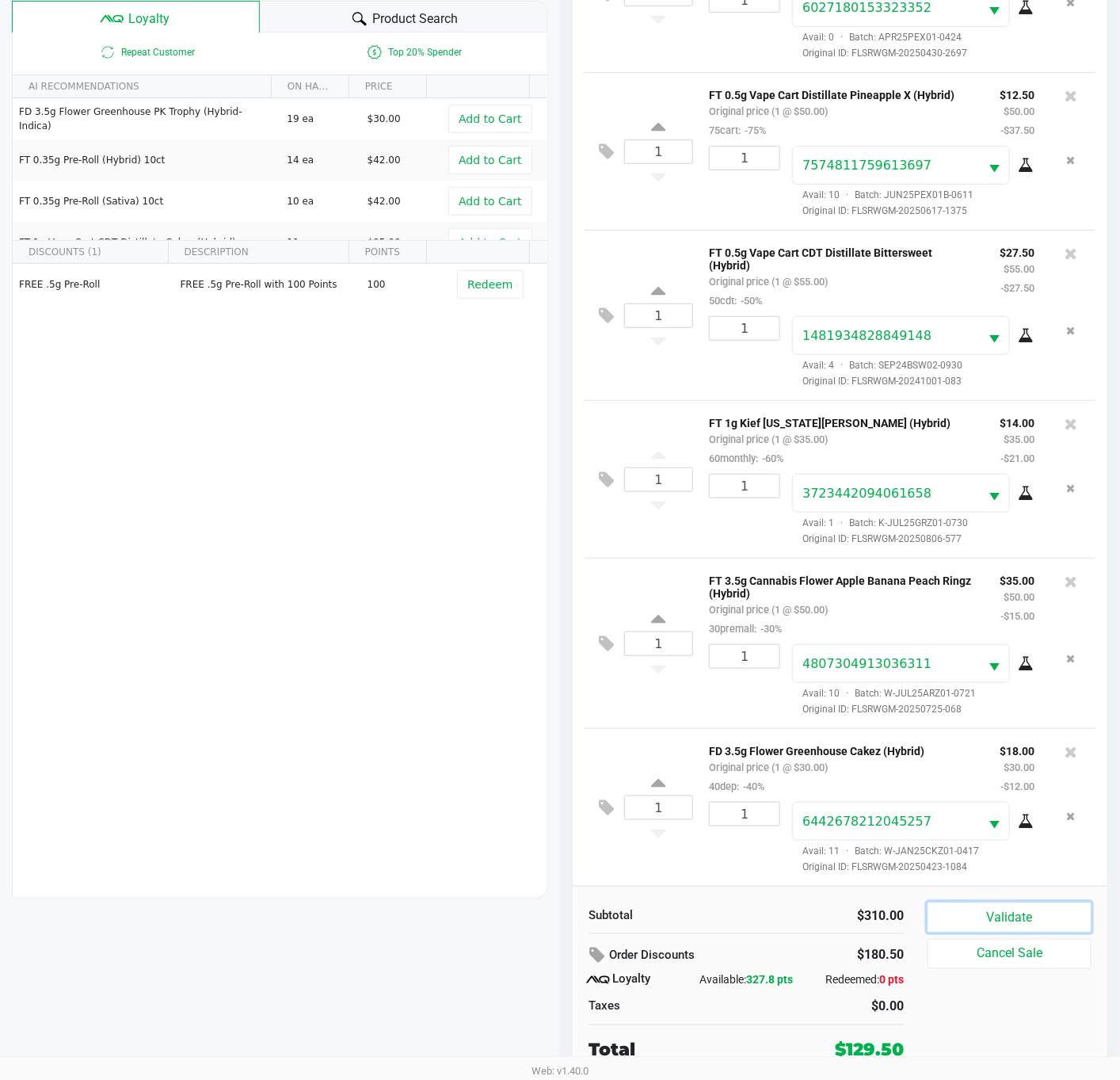
click at [1011, 922] on button "Validate" at bounding box center [1010, 917] width 164 height 30
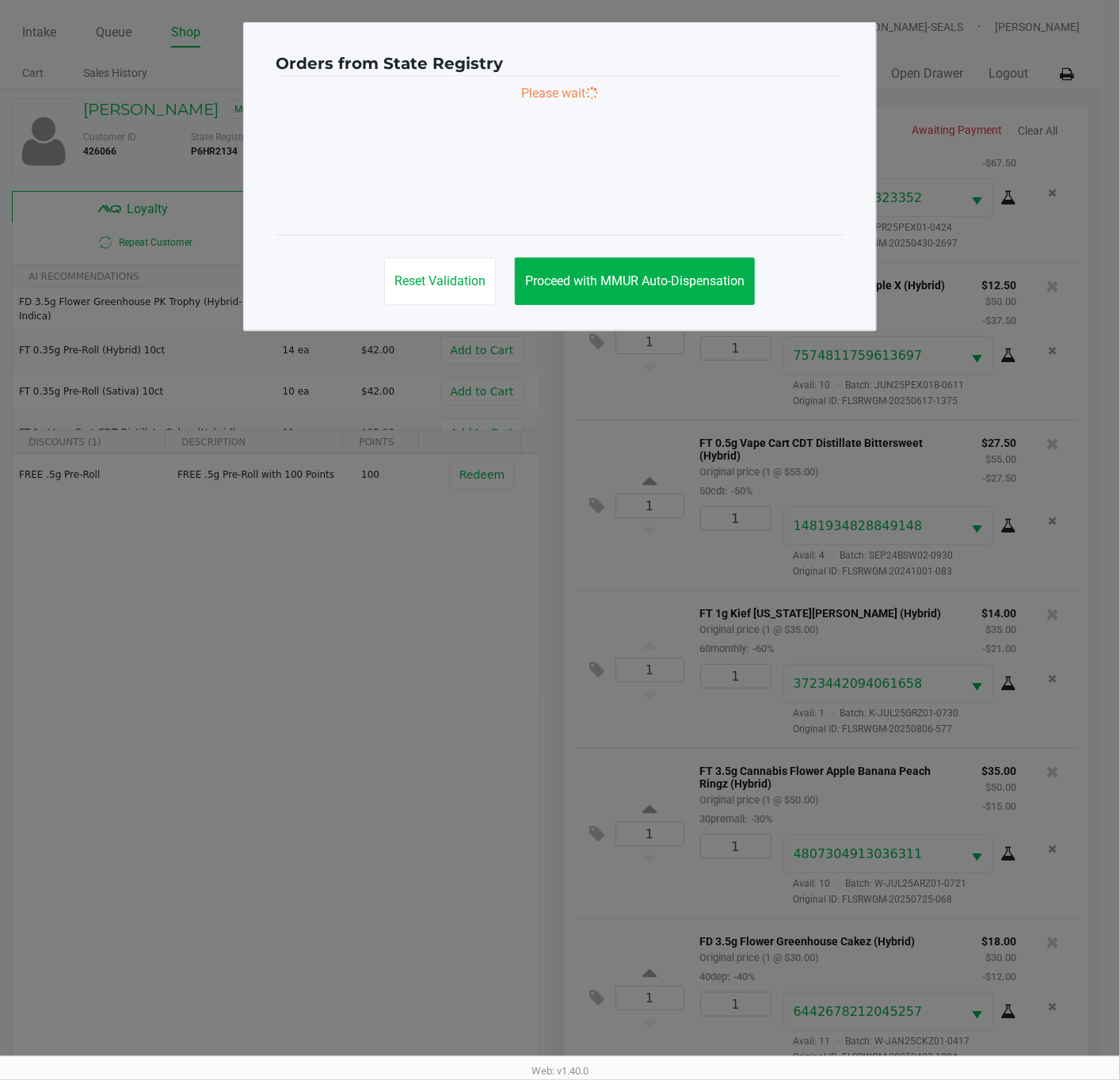
scroll to position [0, 0]
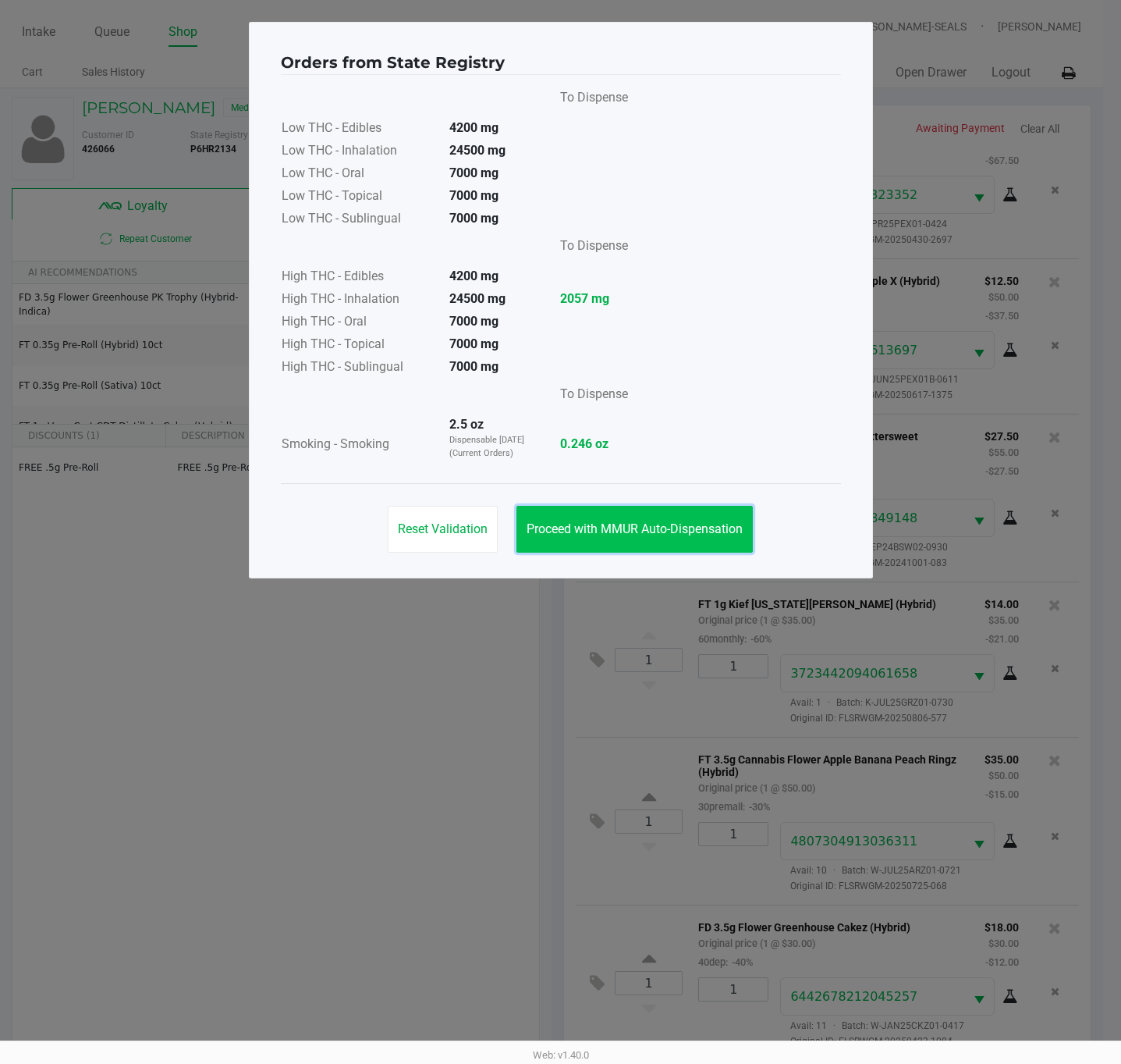
click at [635, 536] on span "Proceed with MMUR Auto-Dispensation" at bounding box center [635, 529] width 217 height 15
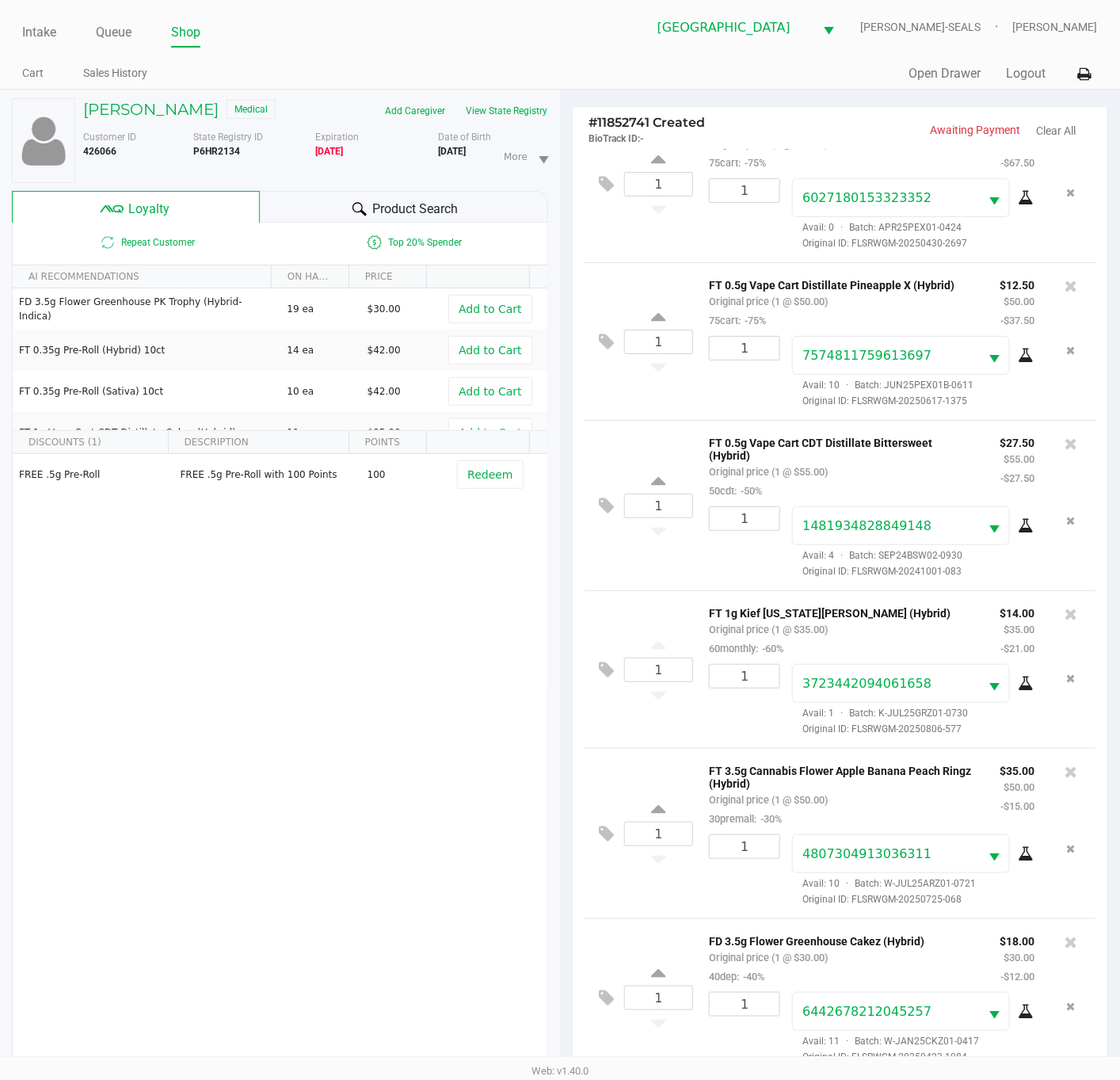
scroll to position [193, 0]
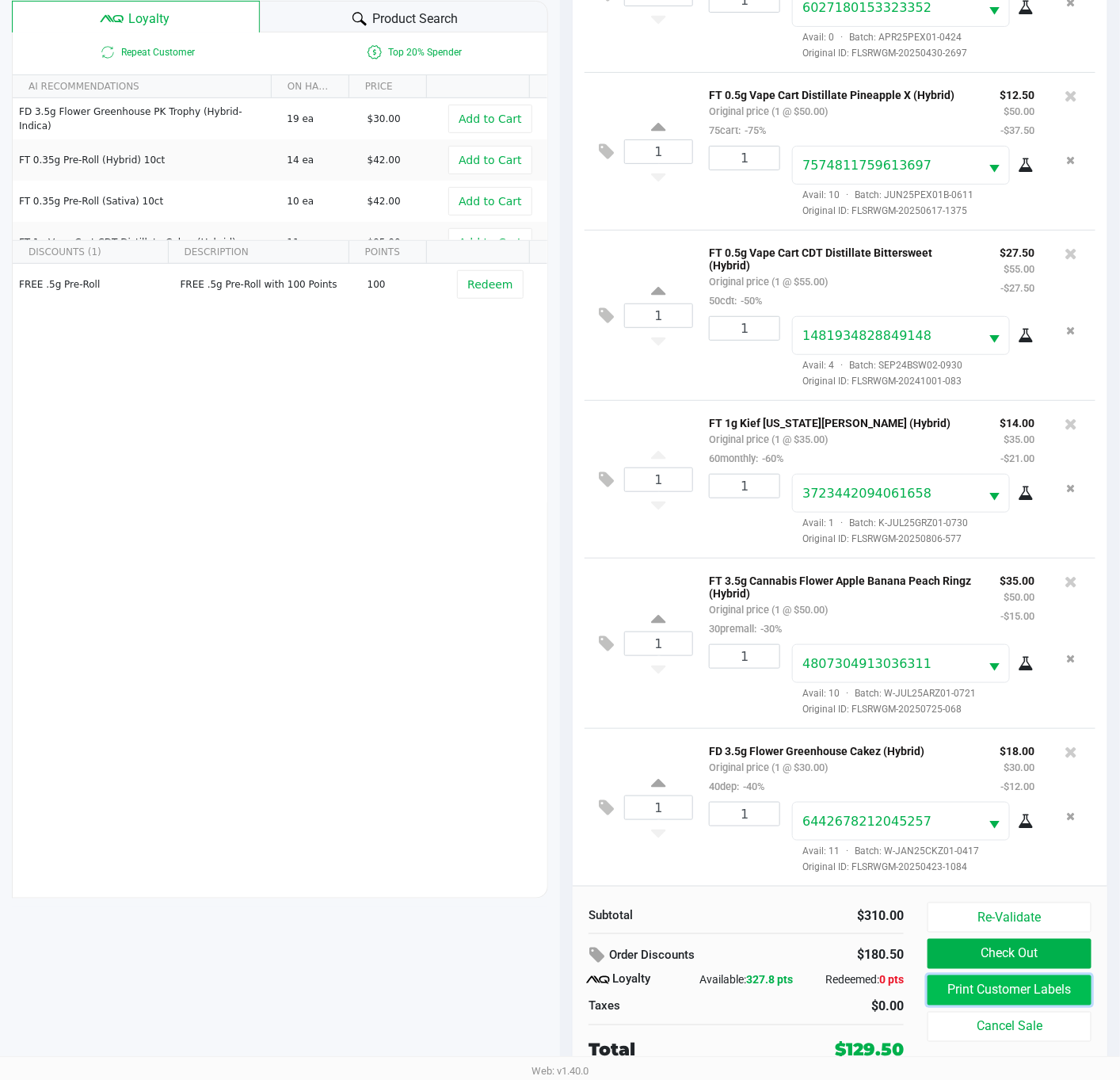
click at [1027, 987] on button "Print Customer Labels" at bounding box center [1010, 991] width 164 height 30
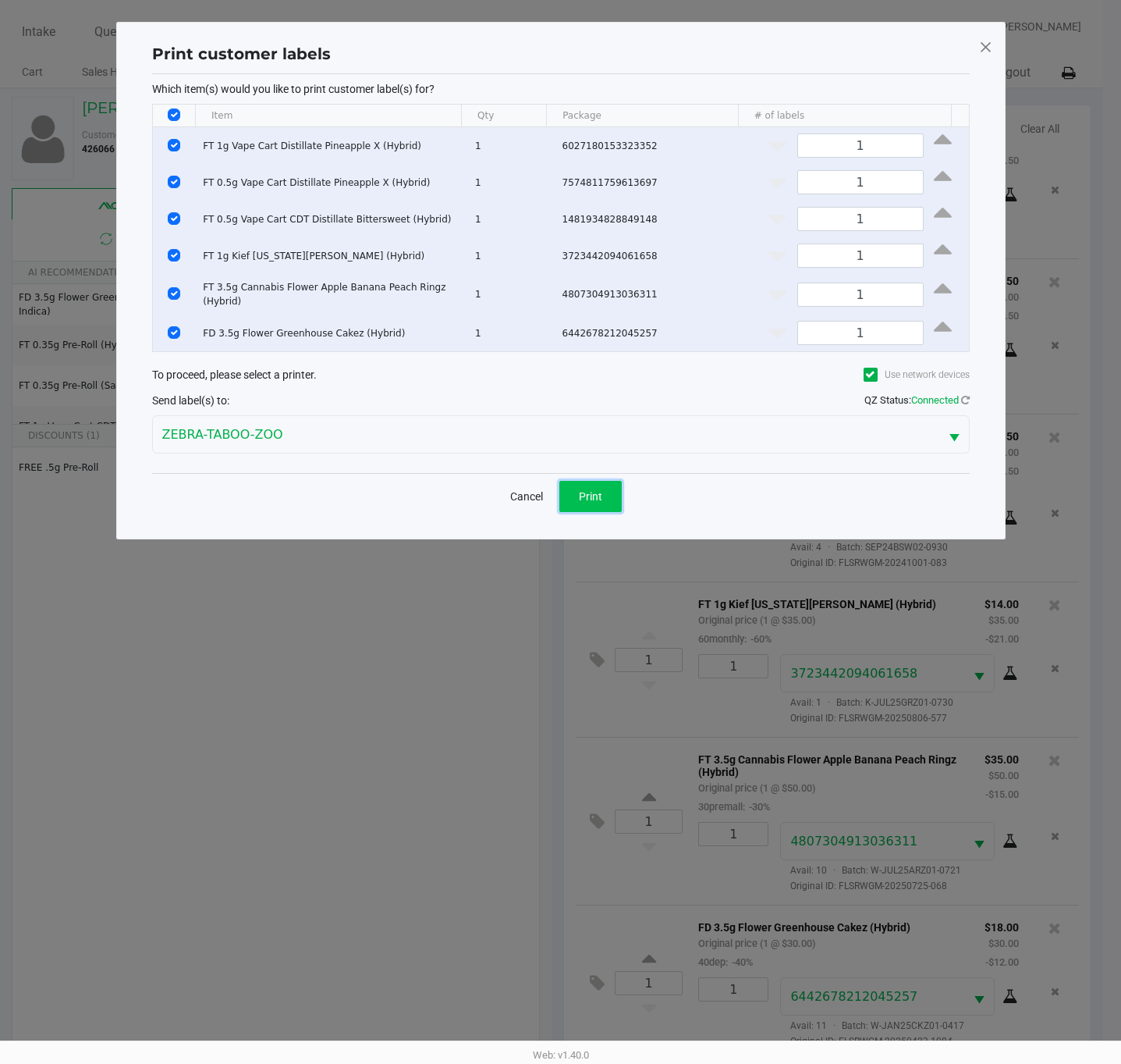
click at [589, 494] on span "Print" at bounding box center [590, 496] width 23 height 12
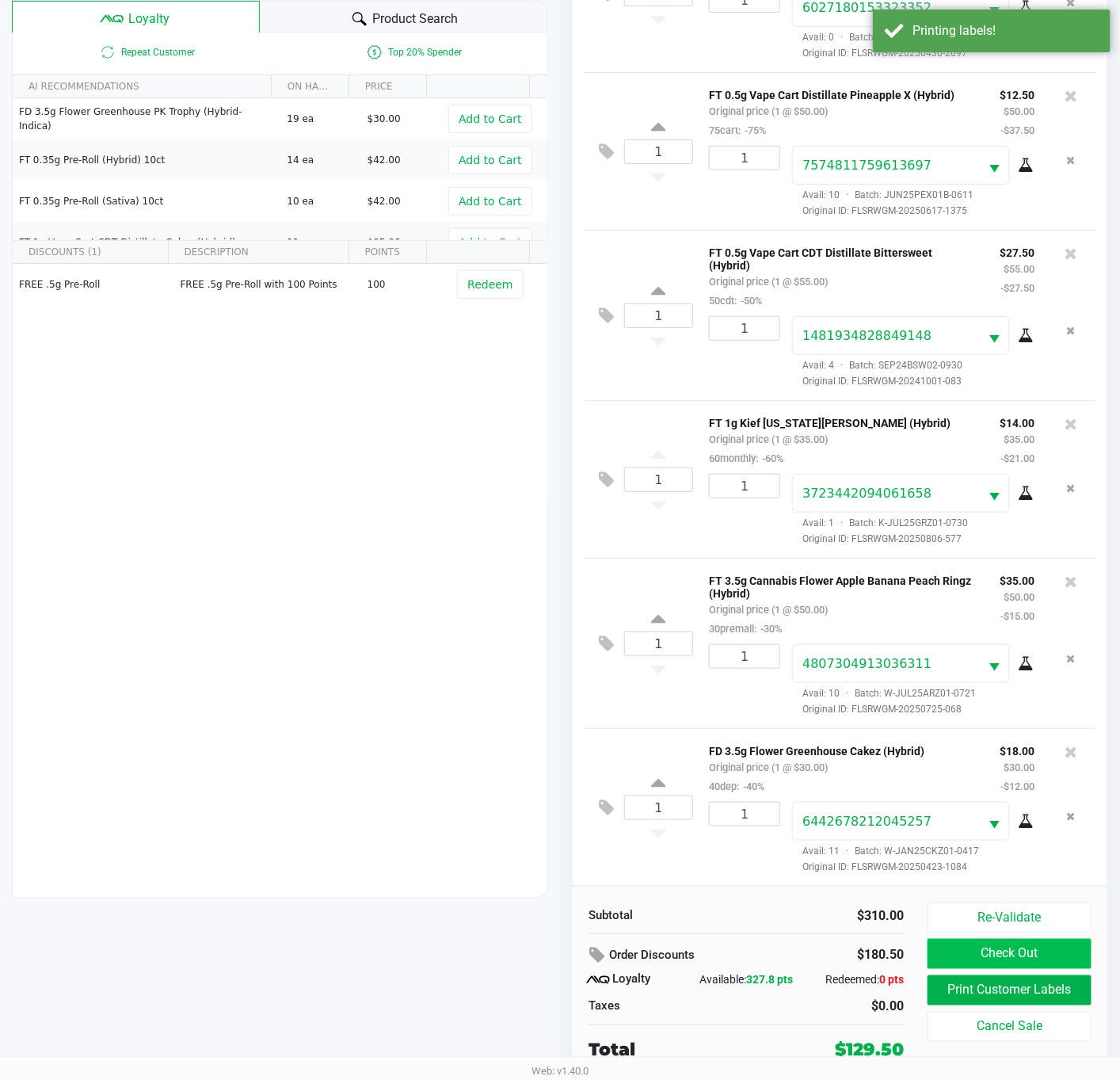
scroll to position [193, 0]
click at [1022, 949] on button "Check Out" at bounding box center [1010, 954] width 164 height 30
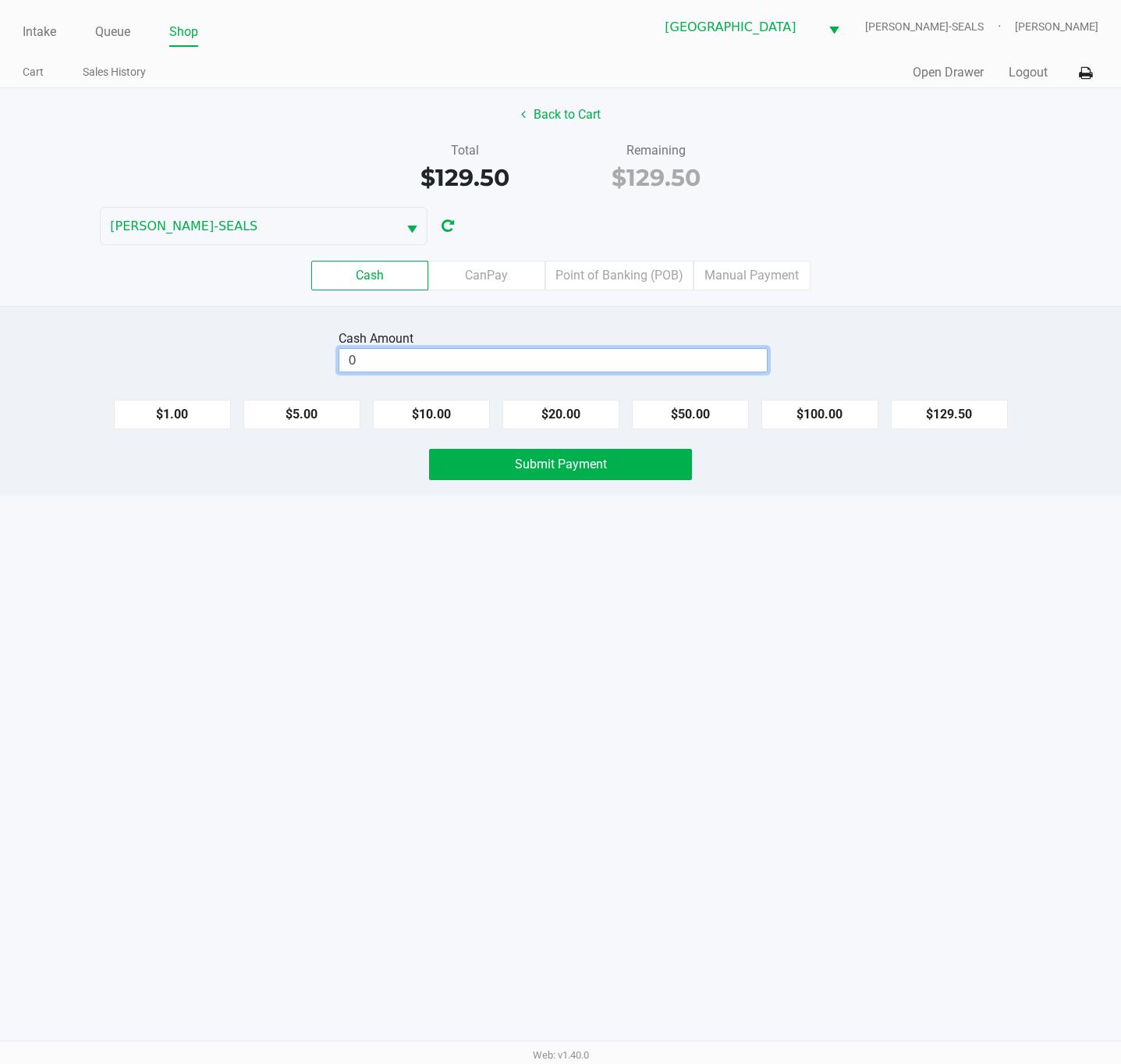
drag, startPoint x: 692, startPoint y: 357, endPoint x: 725, endPoint y: 392, distance: 48.1
click at [692, 356] on input "0" at bounding box center [553, 360] width 427 height 22
type input "$130.00"
click at [674, 472] on button "Submit Payment" at bounding box center [560, 464] width 263 height 31
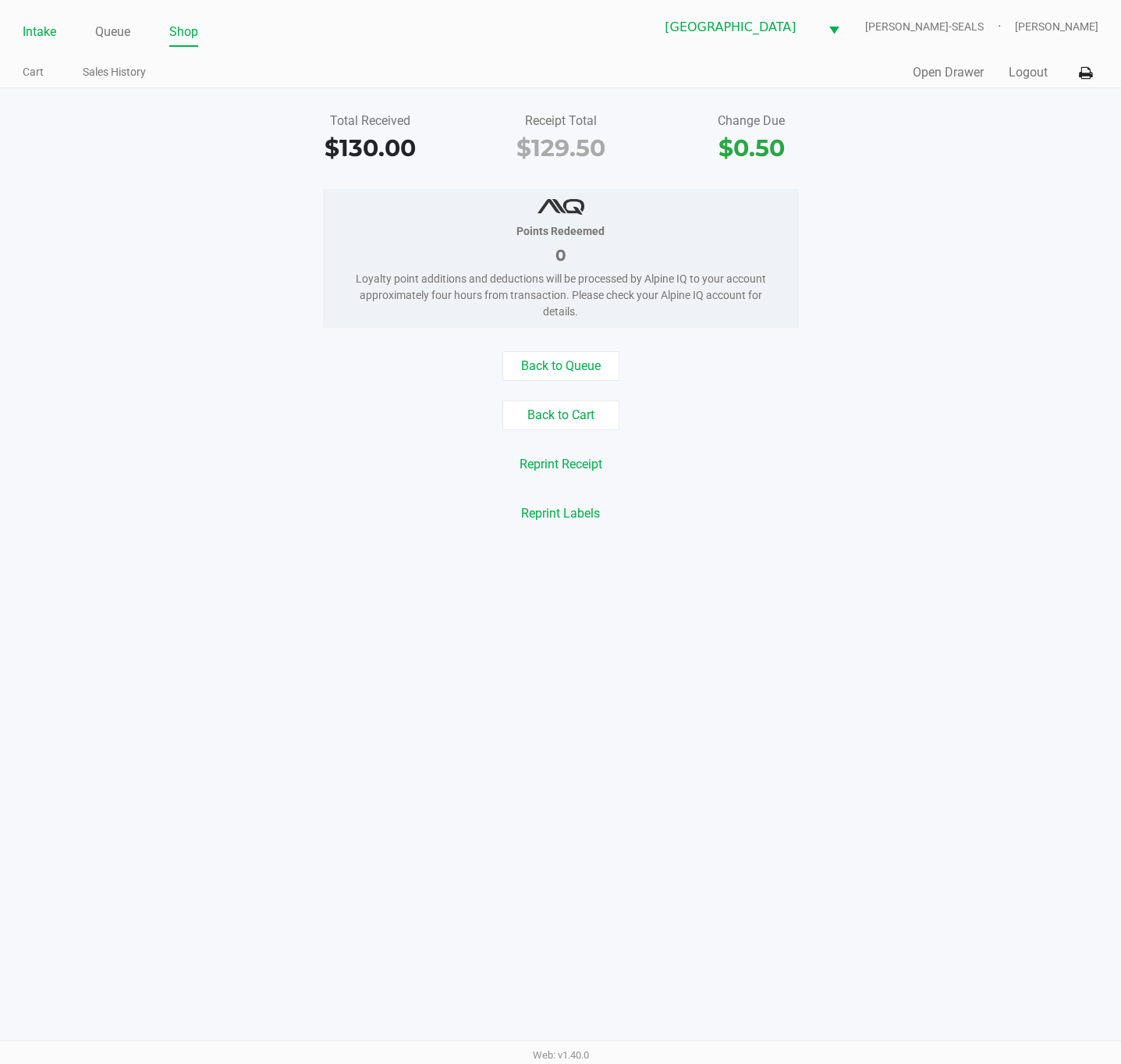
drag, startPoint x: 42, startPoint y: 36, endPoint x: 38, endPoint y: 52, distance: 16.5
click at [38, 34] on link "Intake" at bounding box center [39, 31] width 34 height 22
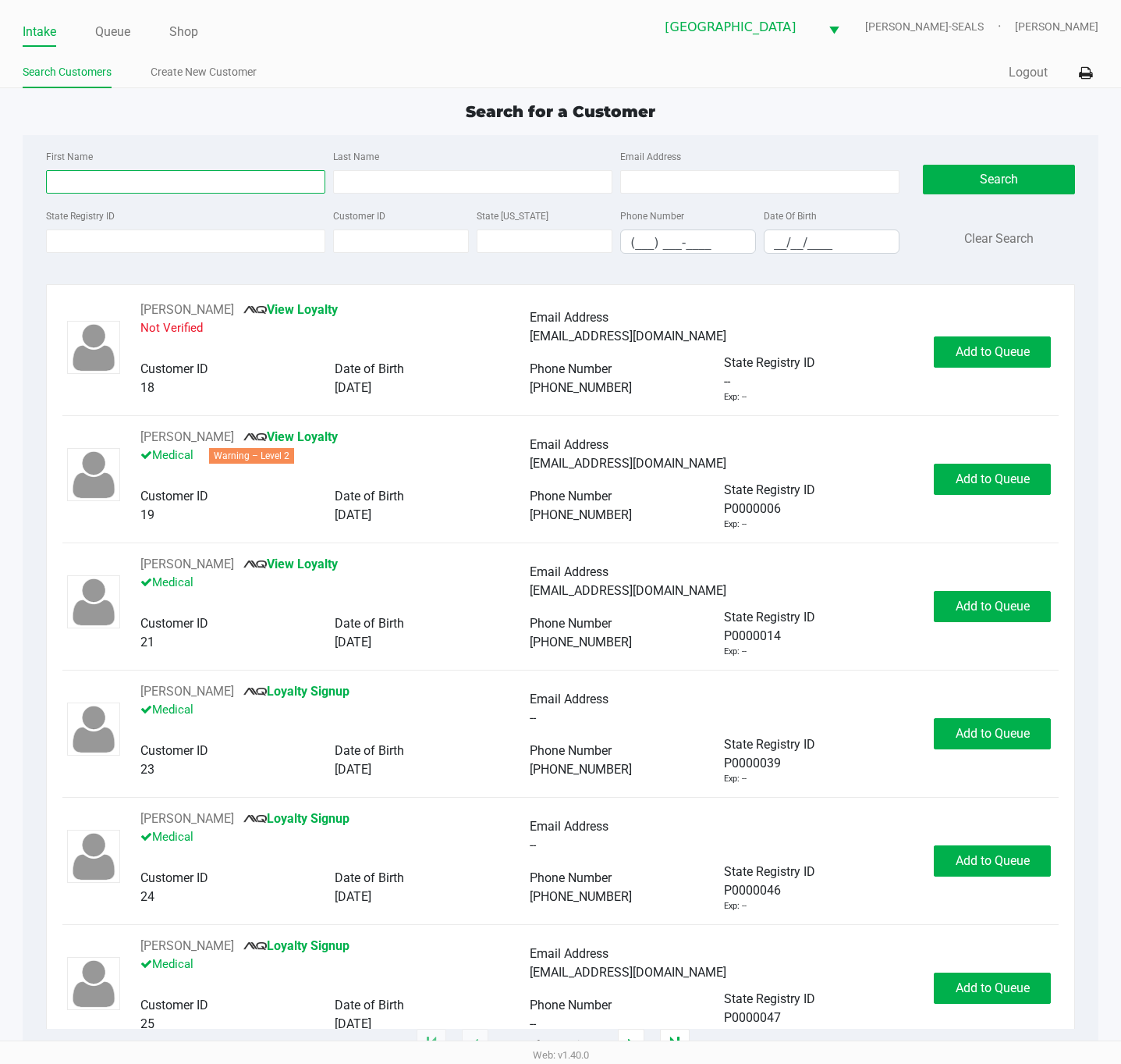
click at [228, 190] on input "First Name" at bounding box center [186, 182] width 279 height 23
type input "[PERSON_NAME]"
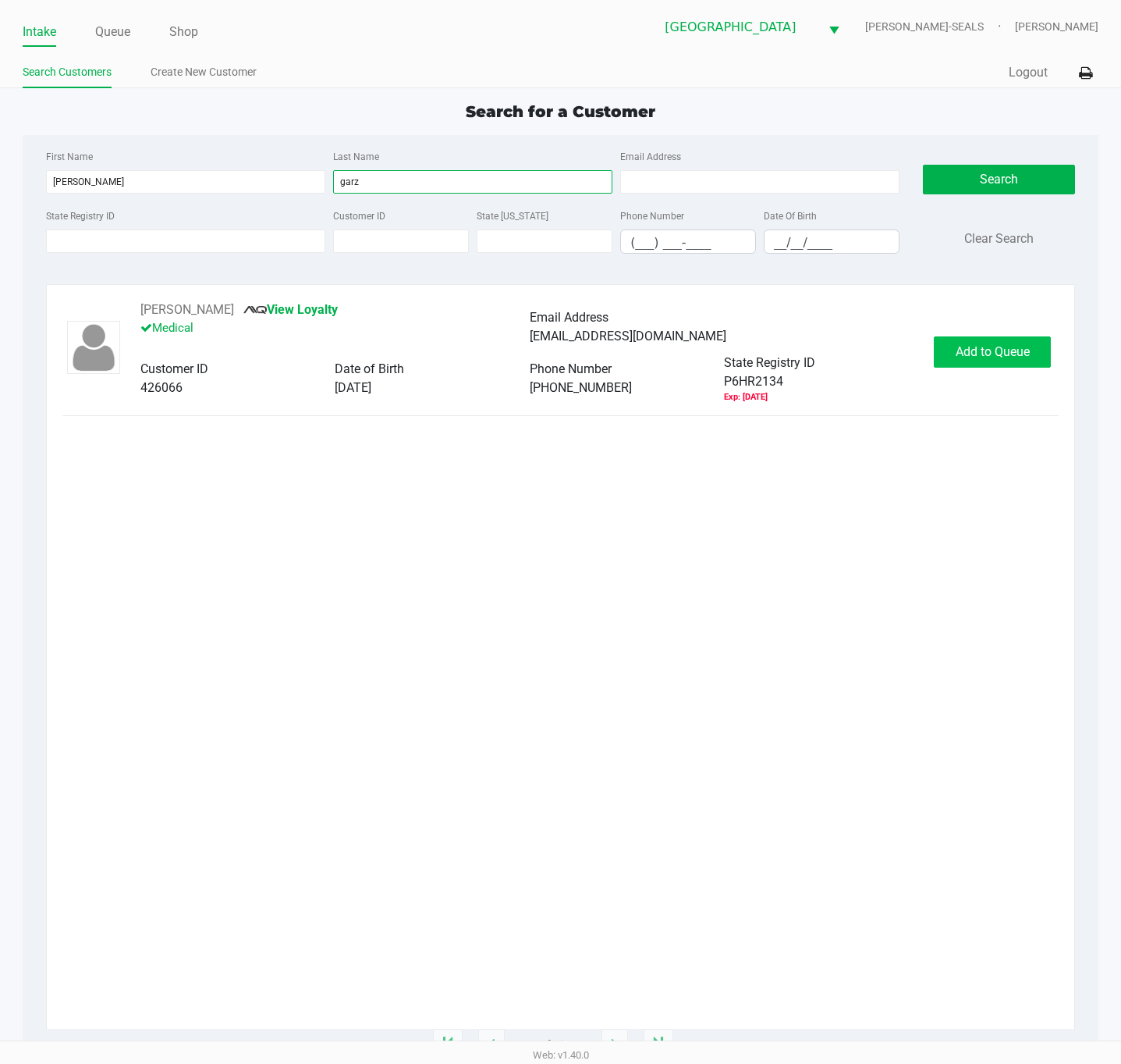
type input "garz"
click at [970, 347] on span "Add to Queue" at bounding box center [993, 352] width 74 height 15
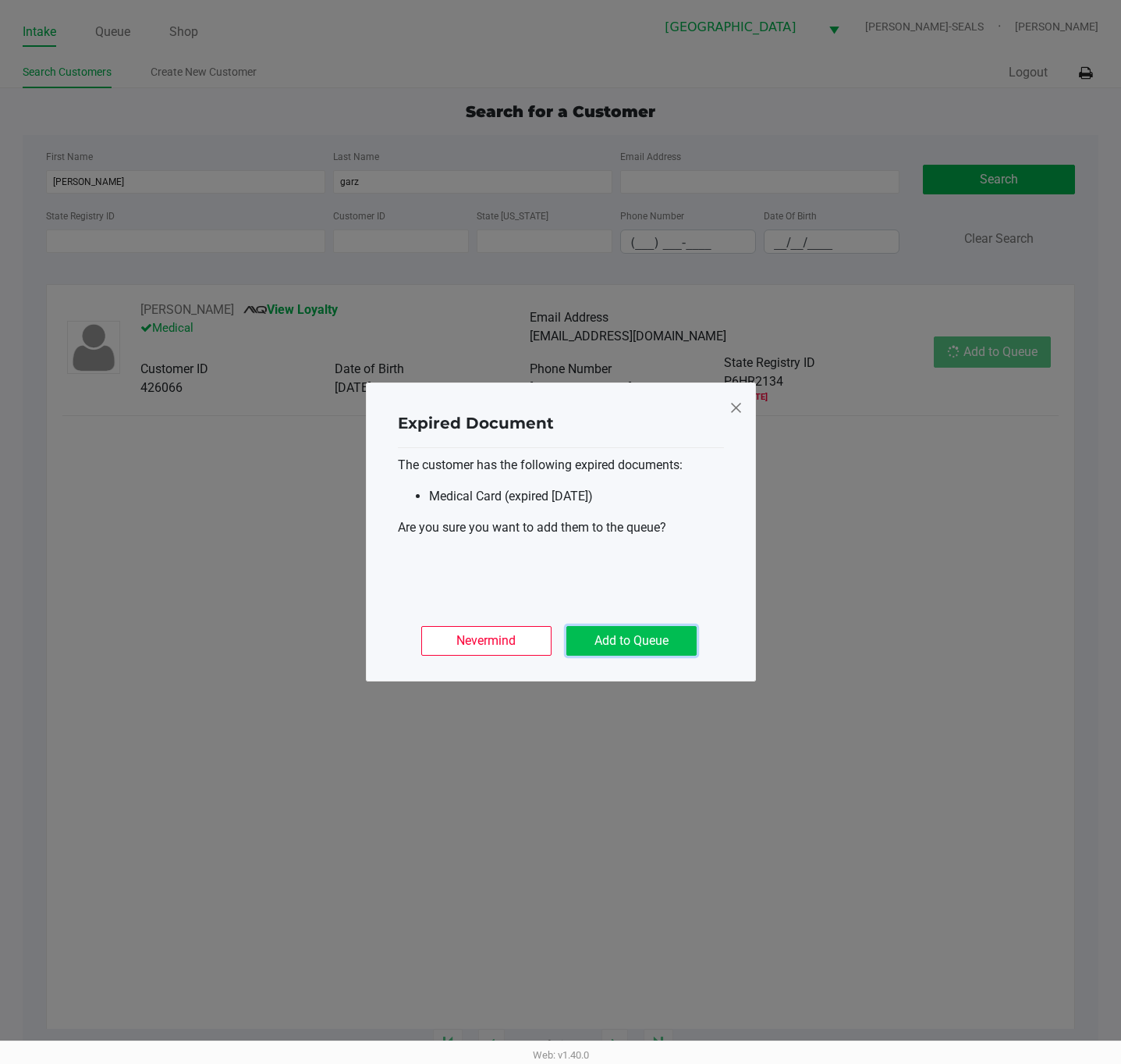
click at [597, 637] on button "Add to Queue" at bounding box center [631, 641] width 130 height 30
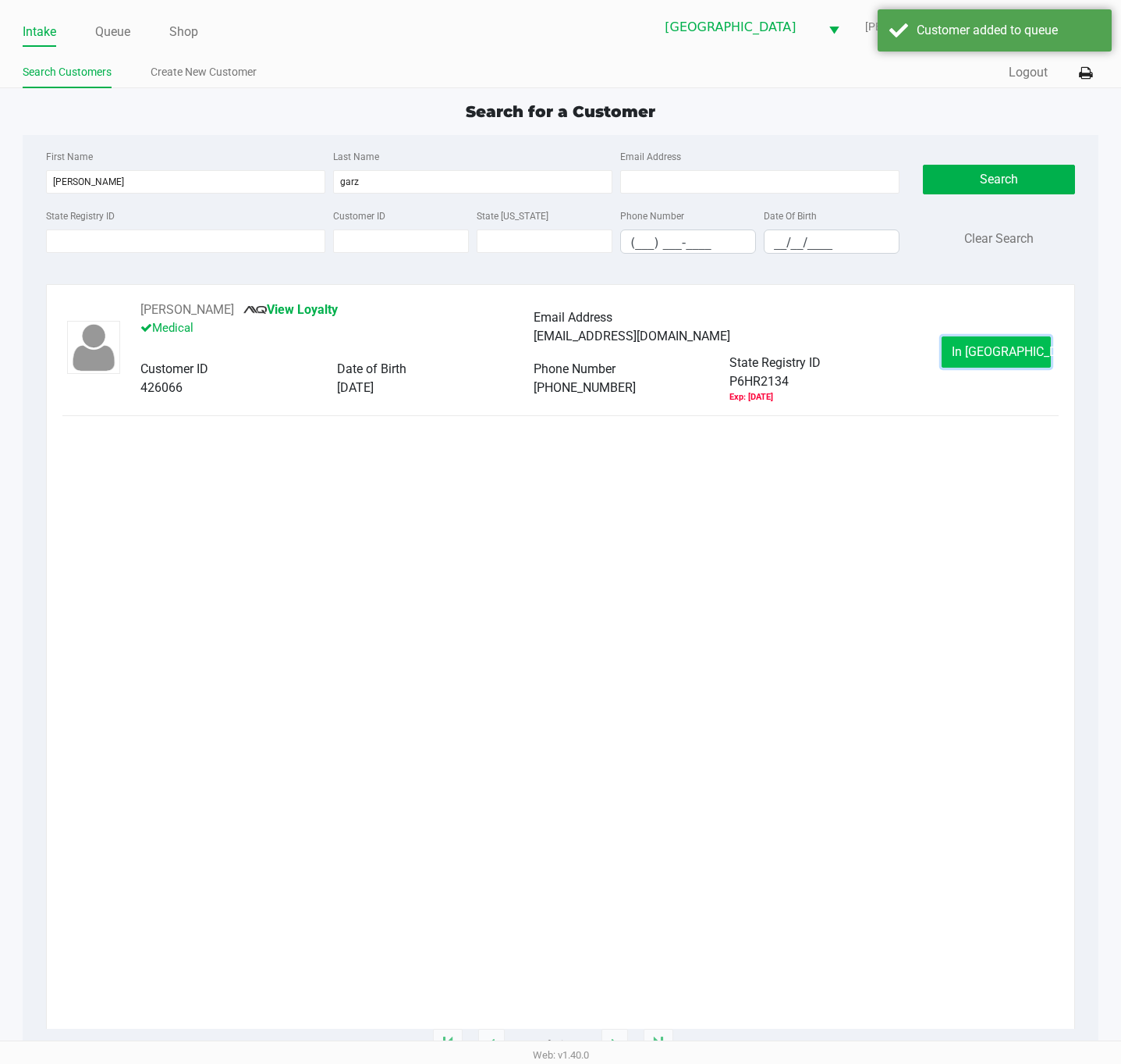
click at [972, 348] on span "In [GEOGRAPHIC_DATA]" at bounding box center [1018, 352] width 131 height 15
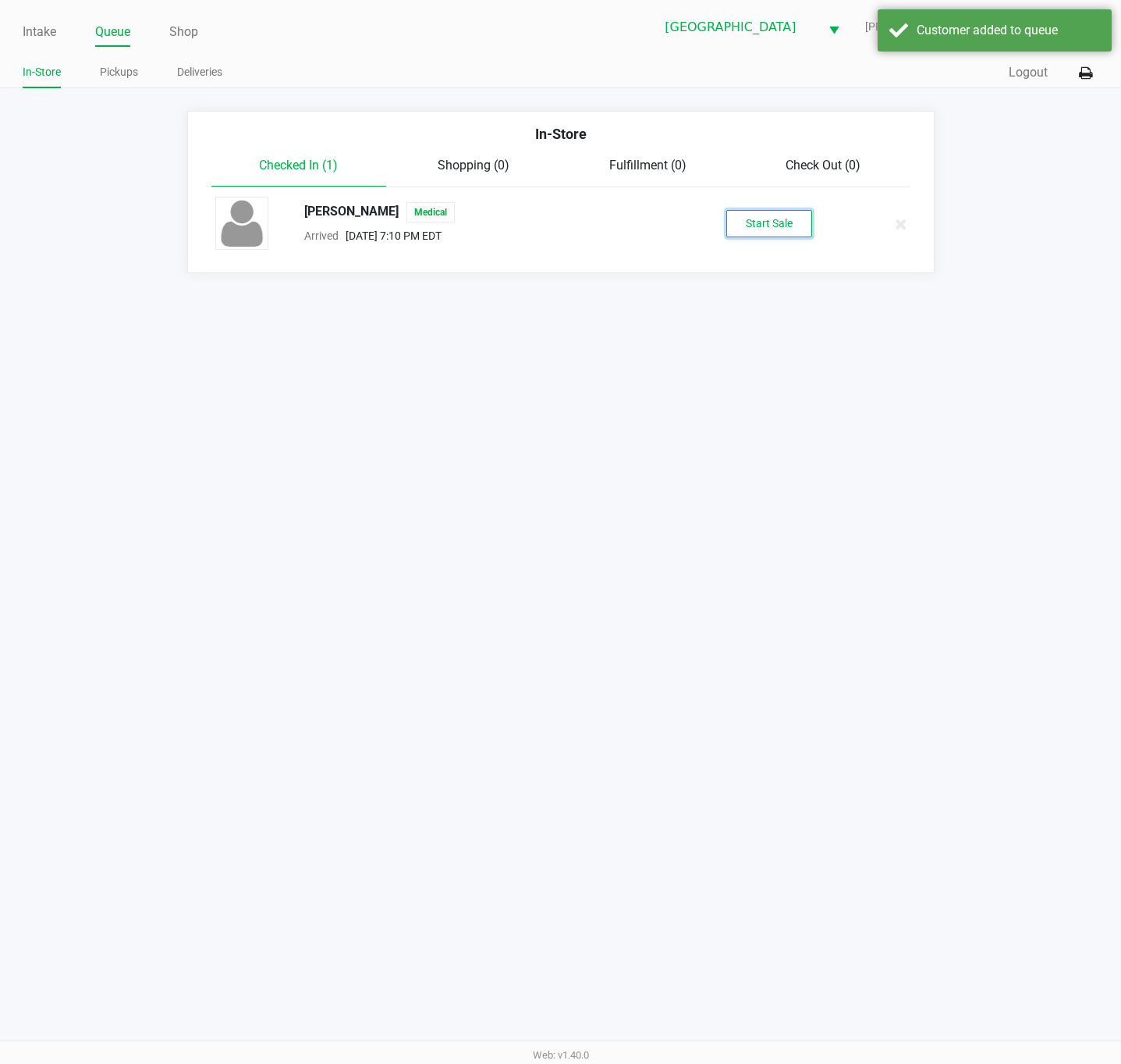
click at [799, 232] on button "Start Sale" at bounding box center [770, 223] width 86 height 27
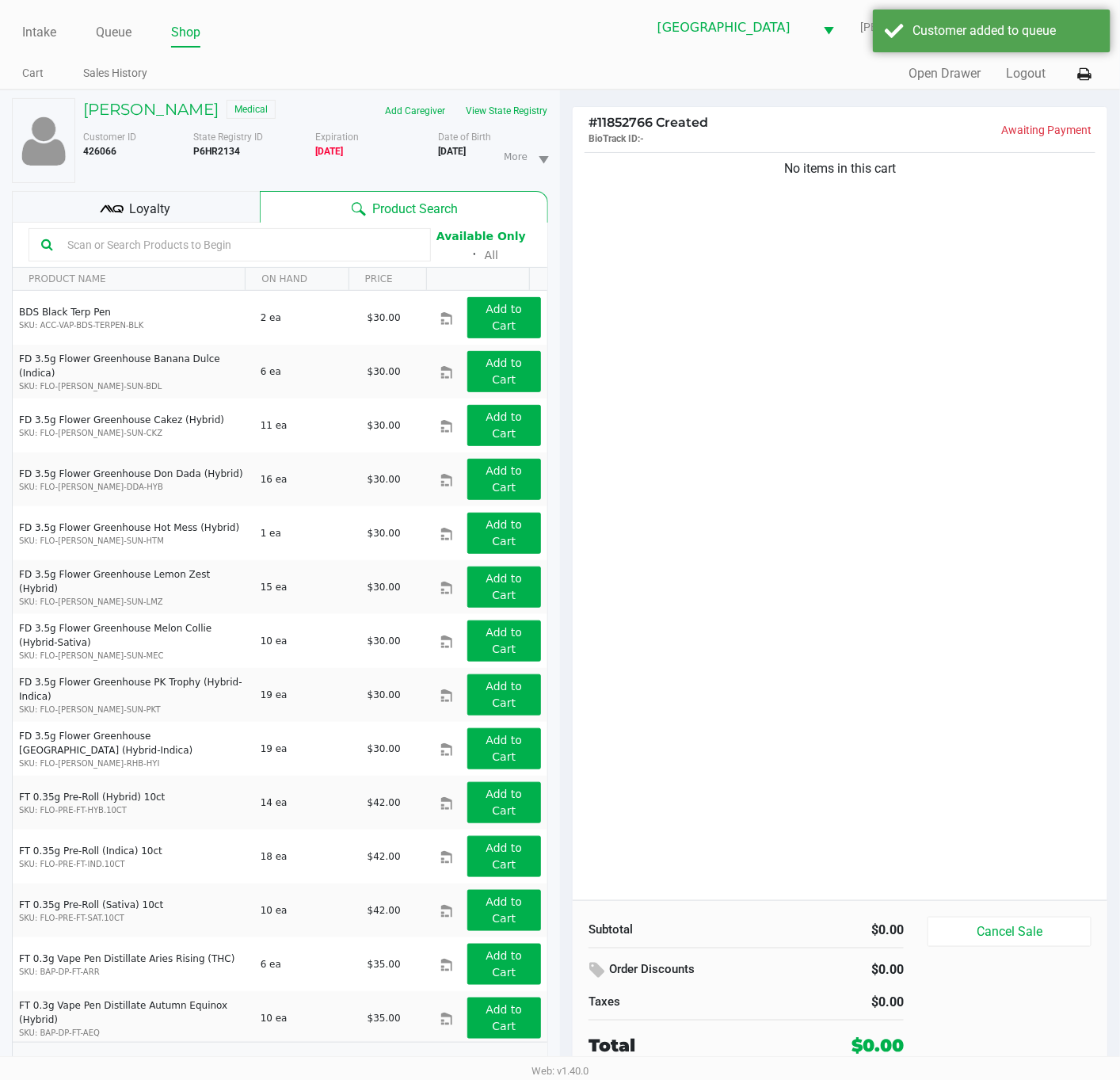
click at [813, 559] on div "No items in this cart" at bounding box center [840, 524] width 535 height 751
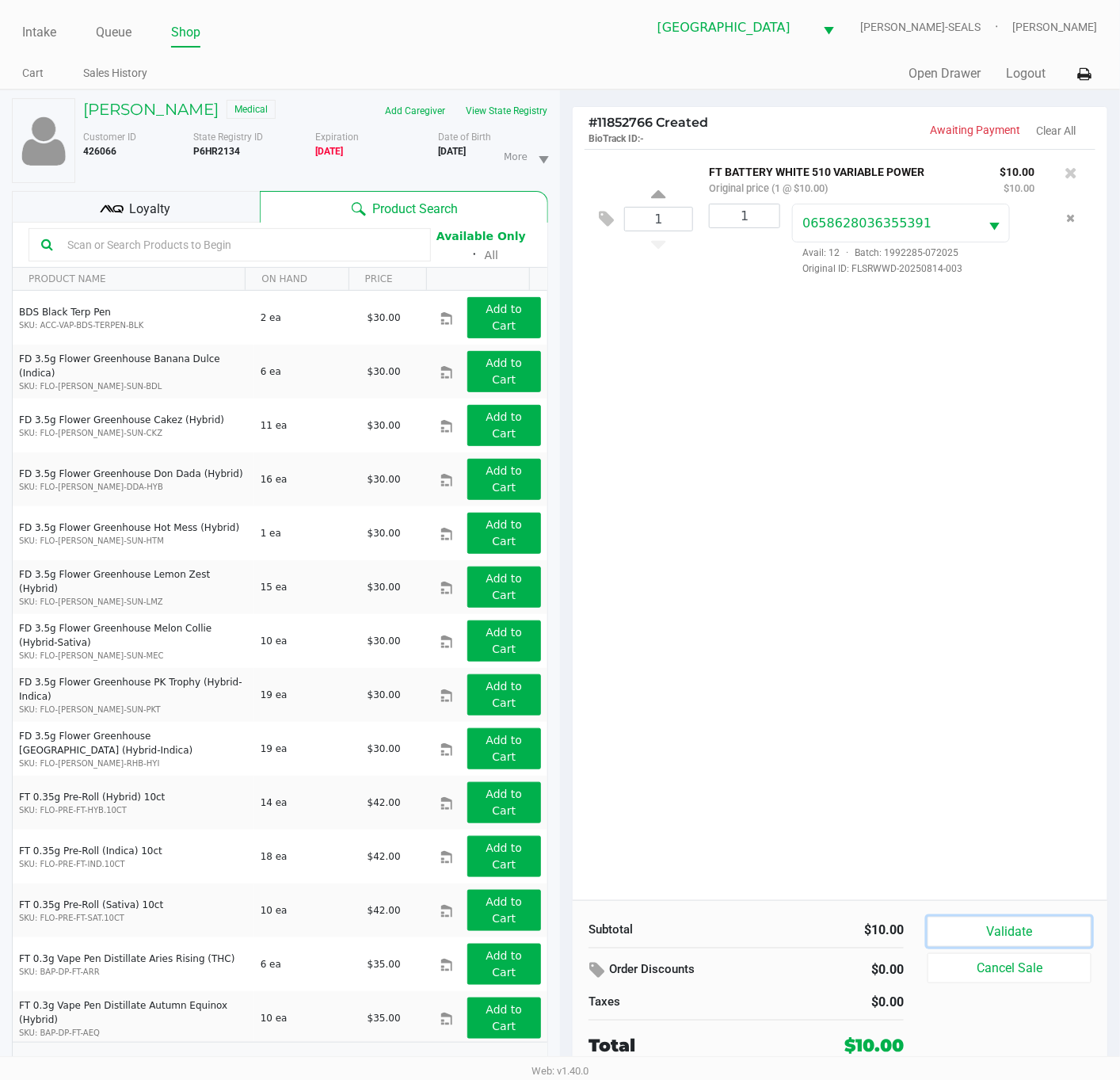
click at [1004, 934] on button "Validate" at bounding box center [1010, 932] width 164 height 30
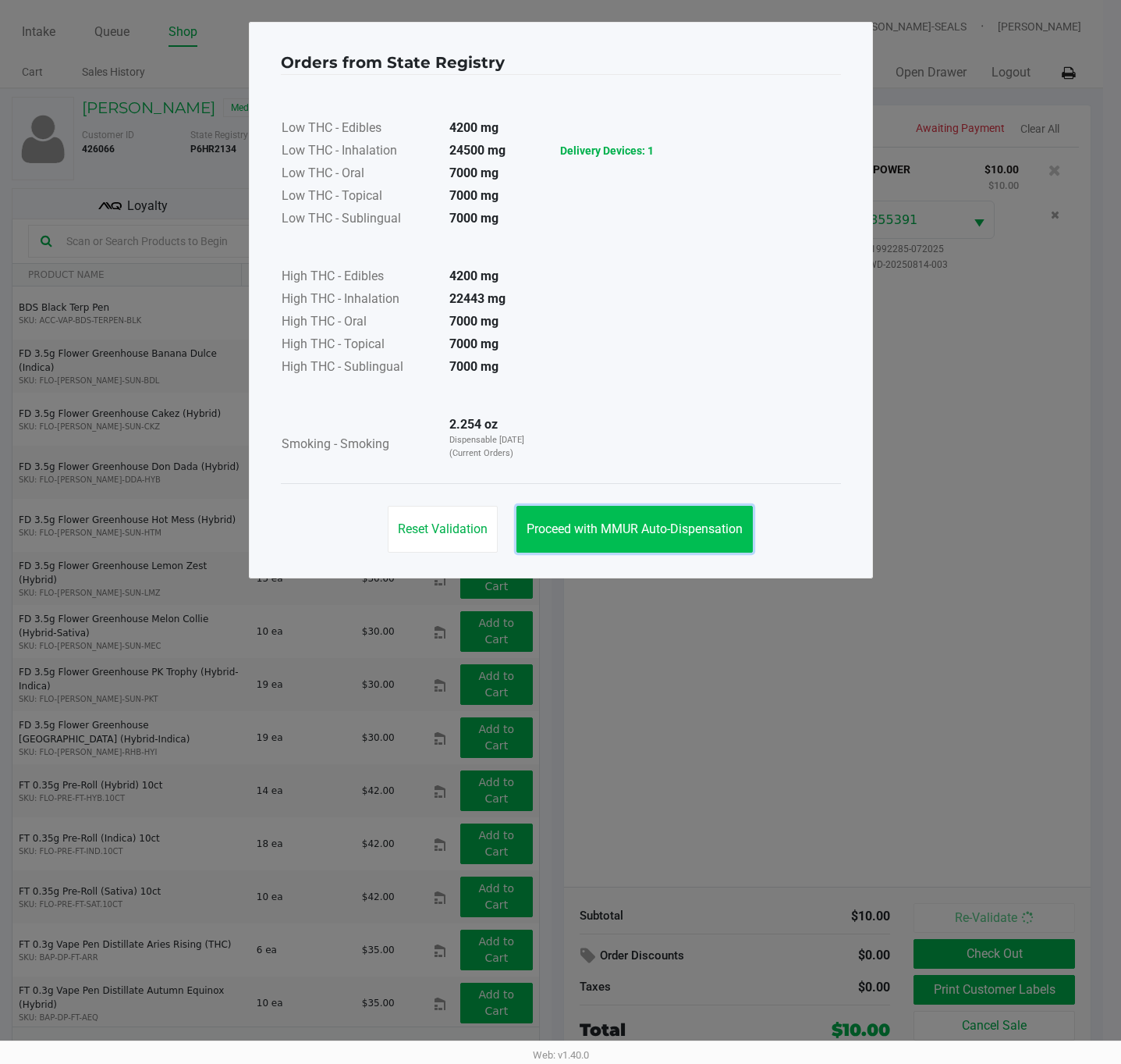
click at [640, 539] on button "Proceed with MMUR Auto-Dispensation" at bounding box center [635, 530] width 236 height 47
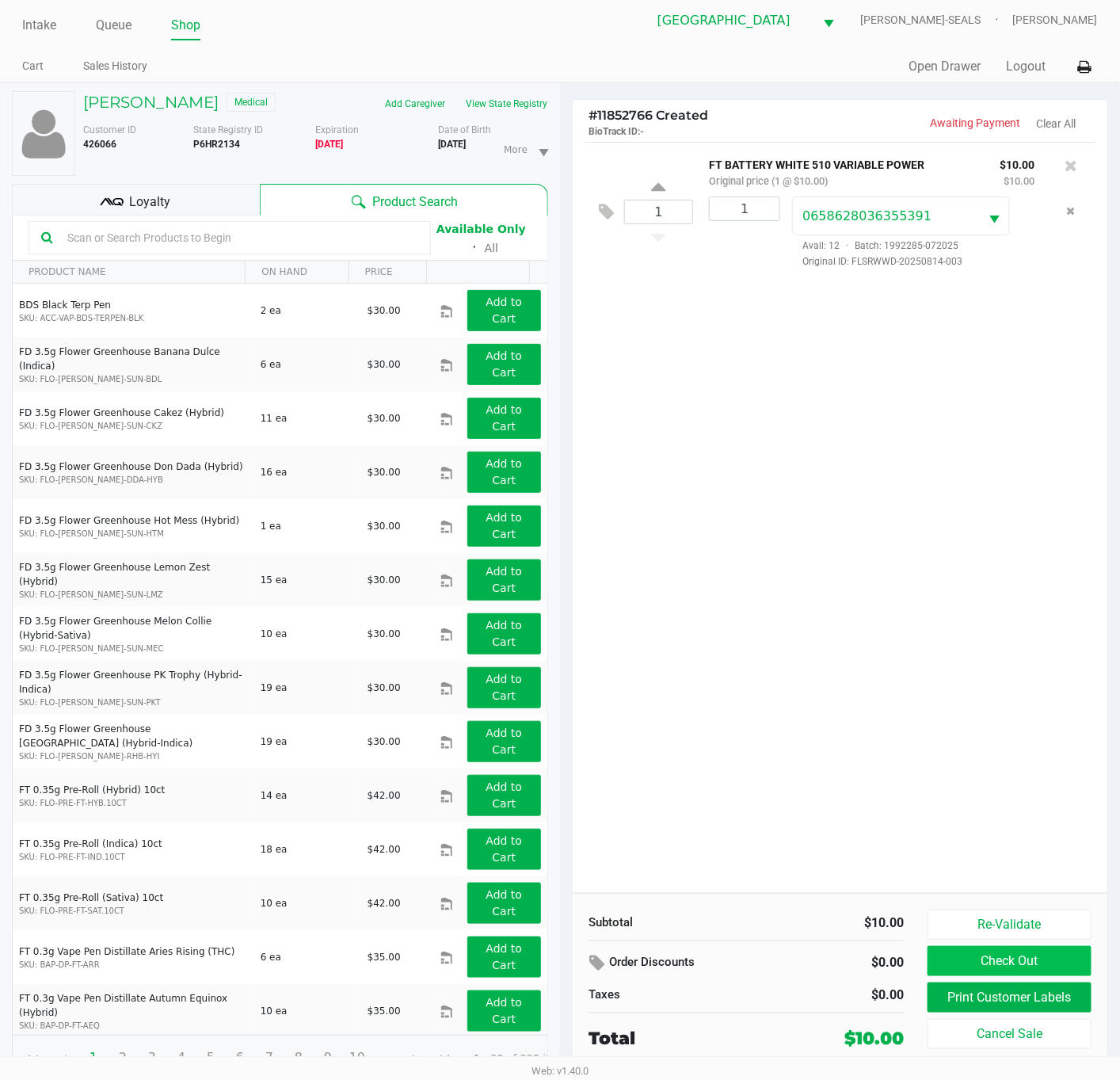
scroll to position [19, 0]
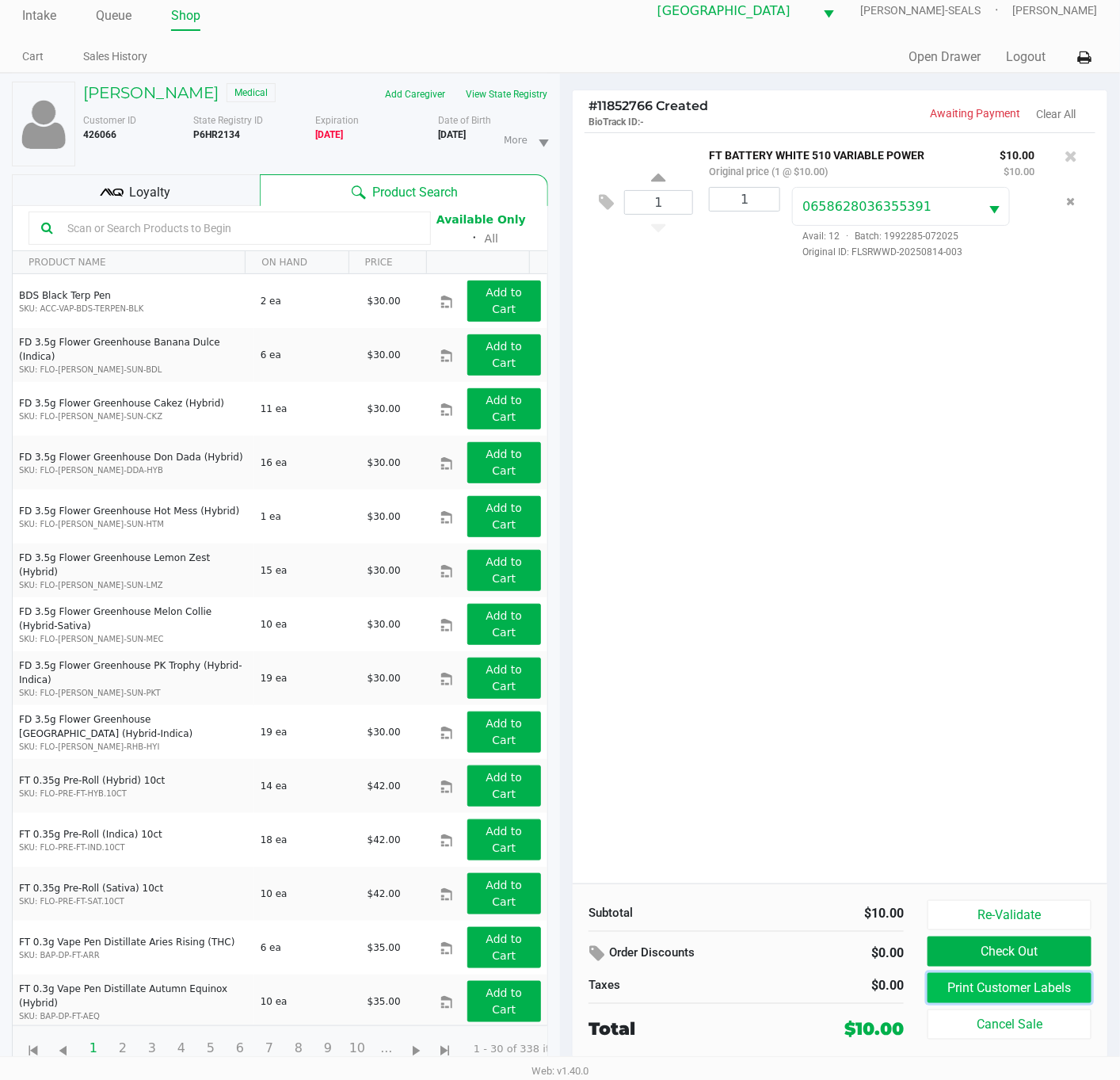
click at [1017, 993] on button "Print Customer Labels" at bounding box center [1010, 988] width 164 height 30
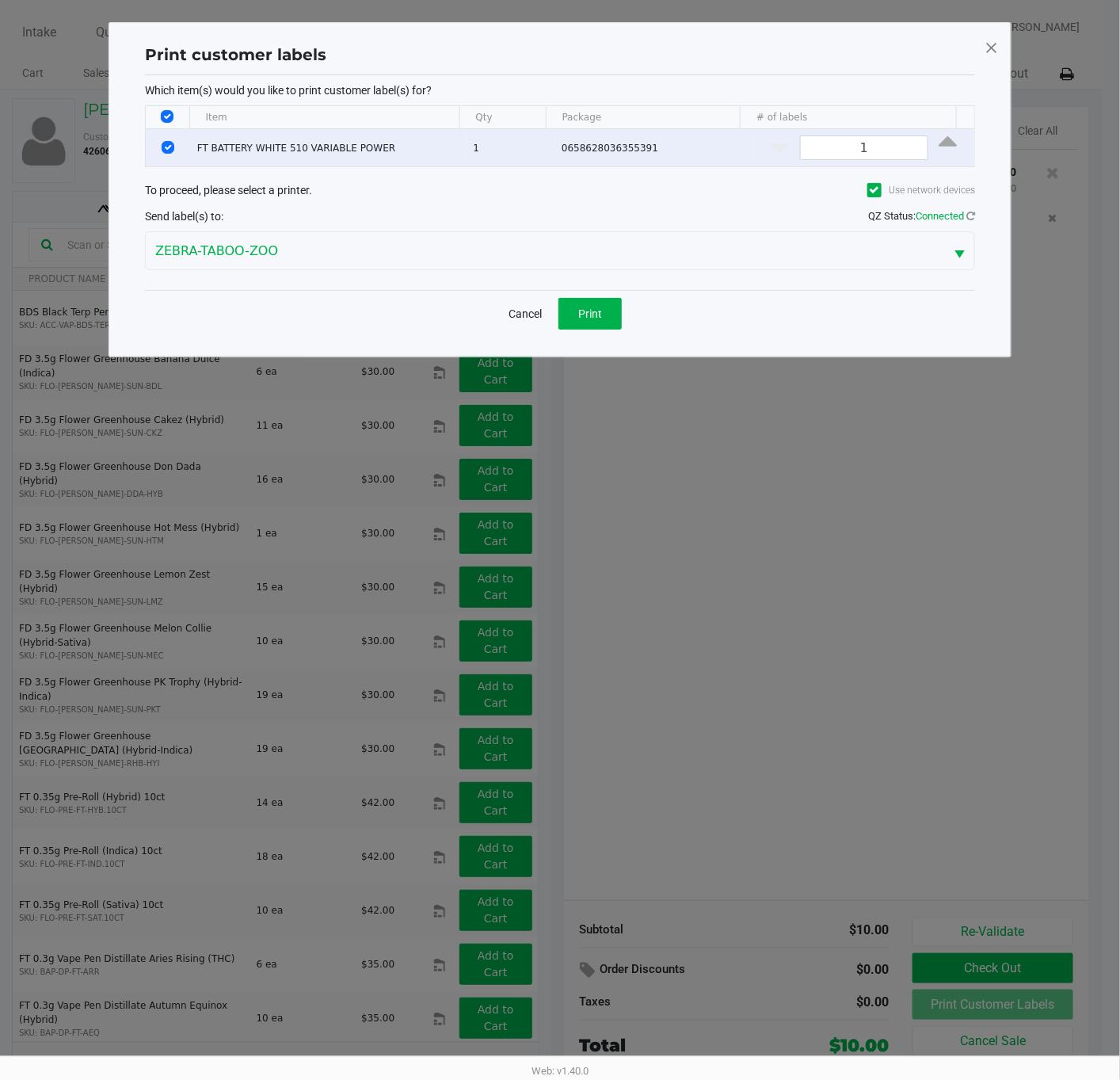
scroll to position [0, 0]
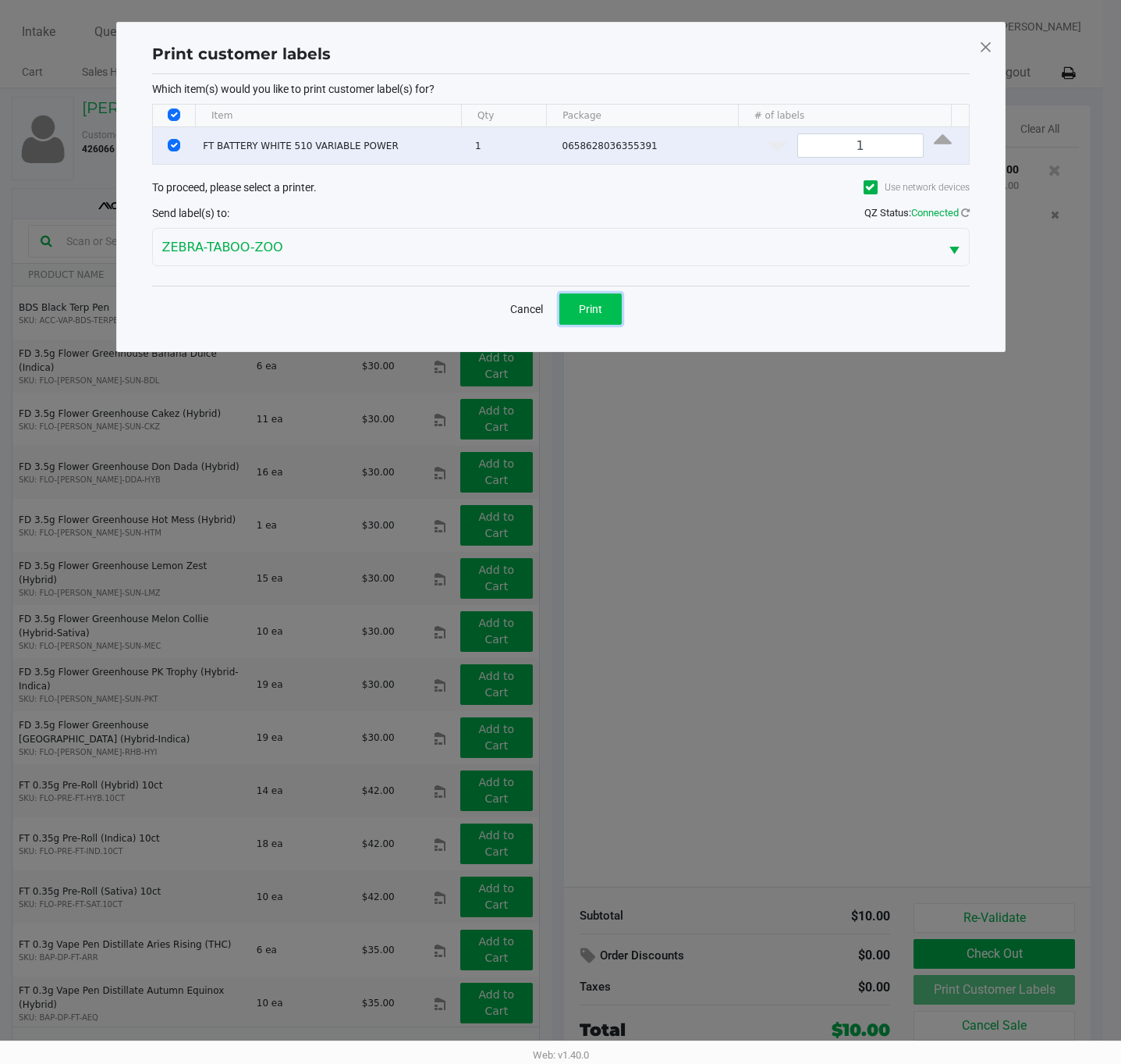
click at [597, 307] on span "Print" at bounding box center [590, 308] width 23 height 12
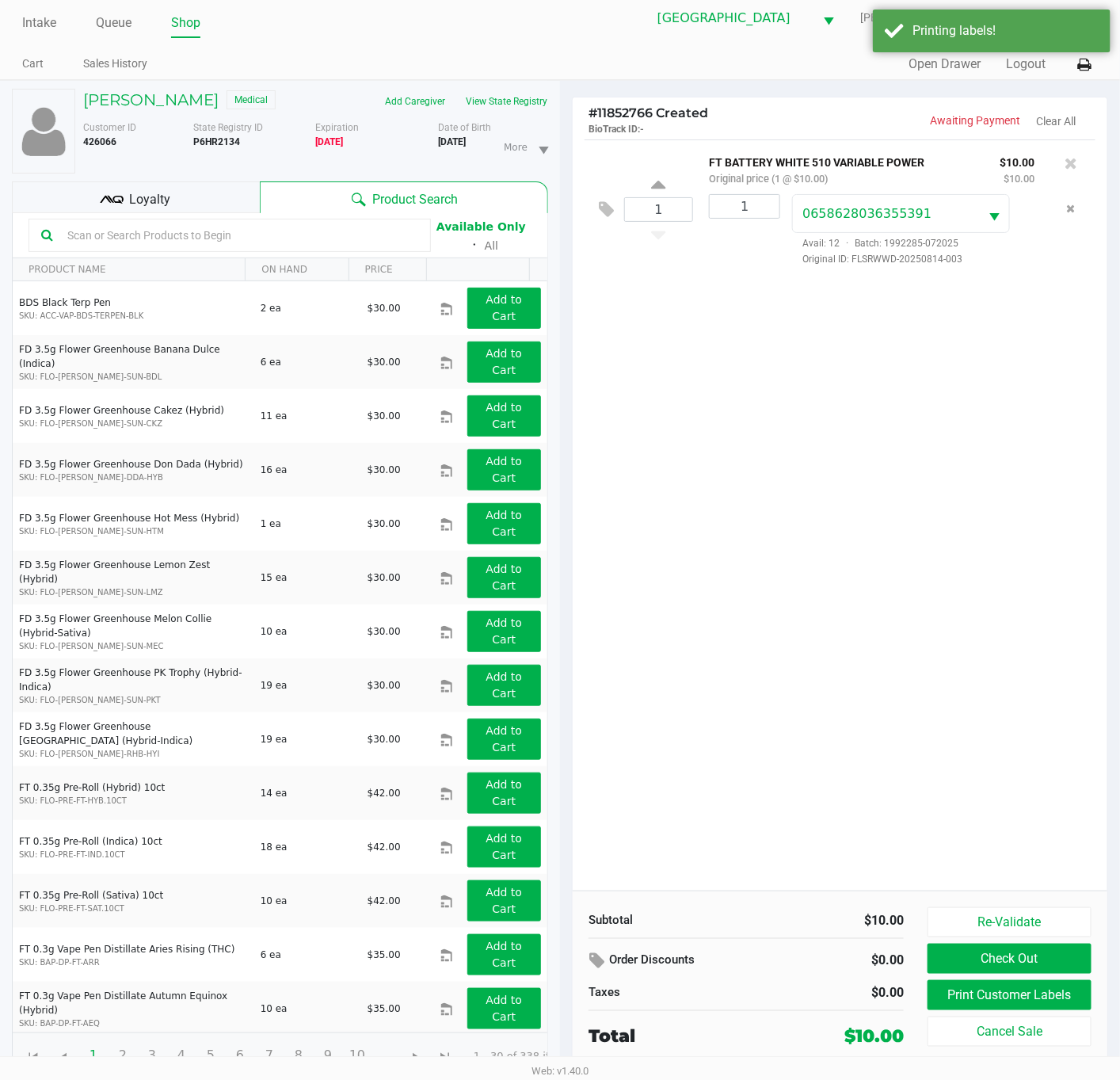
scroll to position [19, 0]
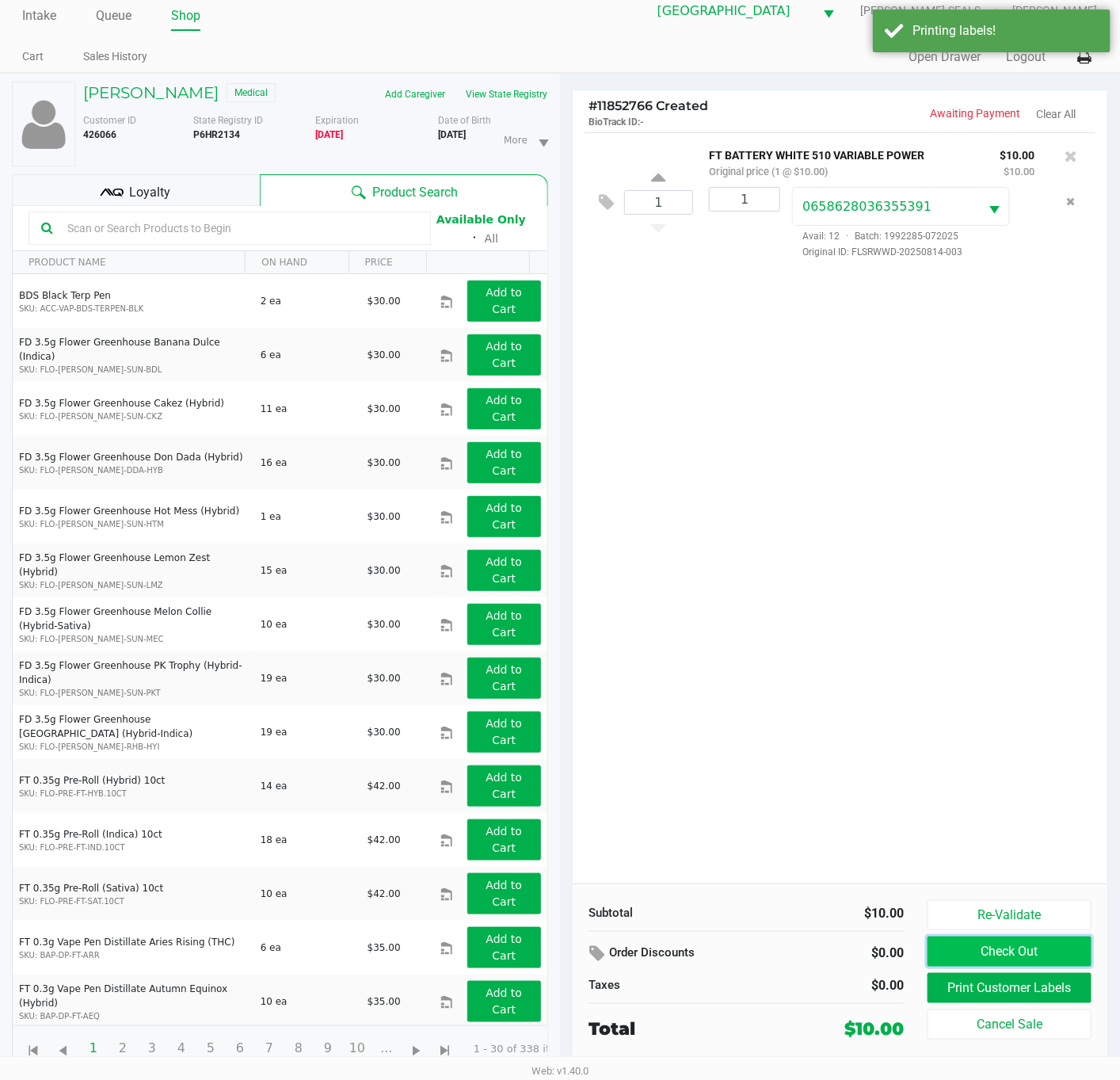
click at [996, 951] on button "Check Out" at bounding box center [1010, 952] width 164 height 30
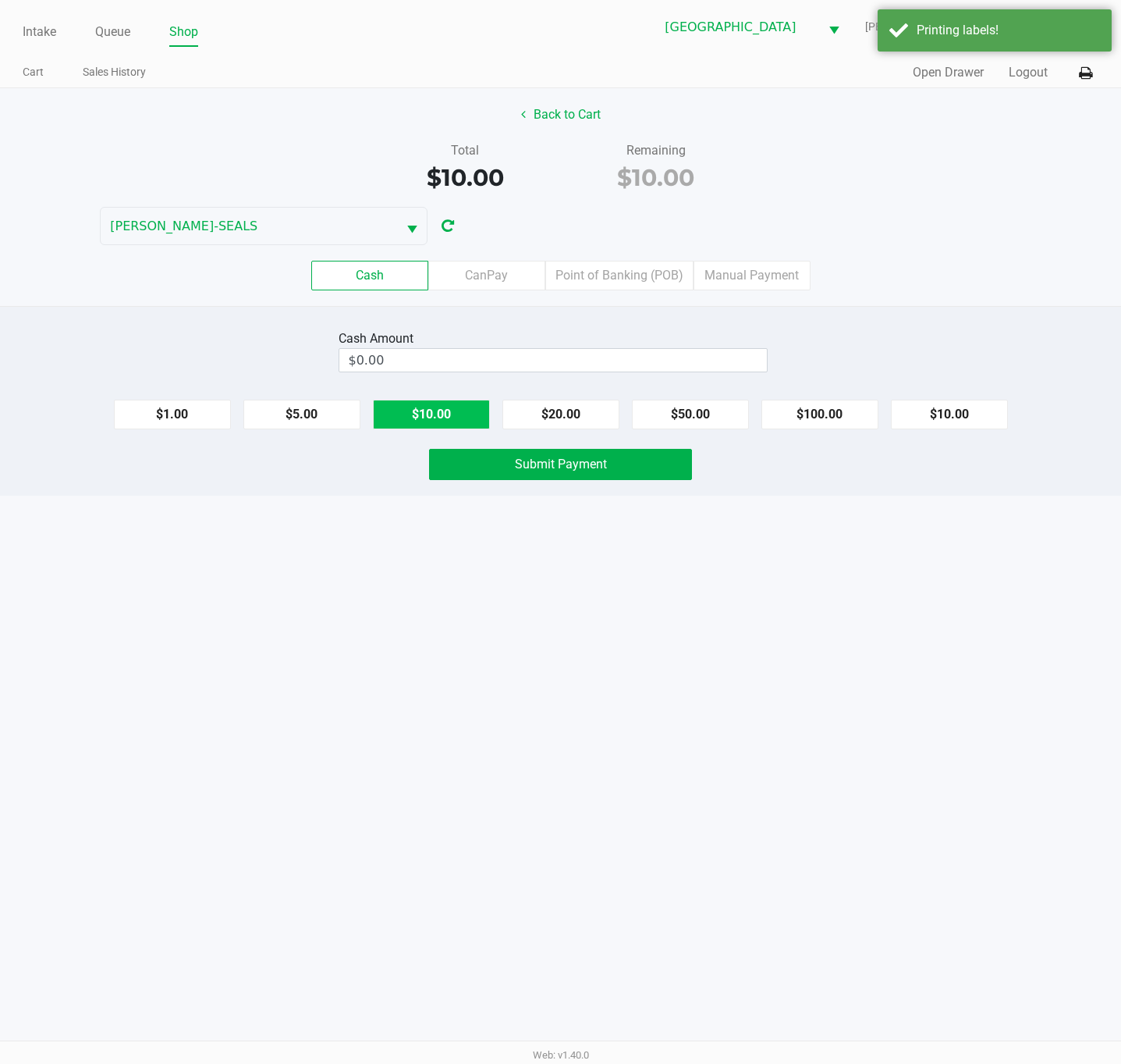
click at [448, 412] on button "$10.00" at bounding box center [431, 414] width 117 height 30
type input "$10.00"
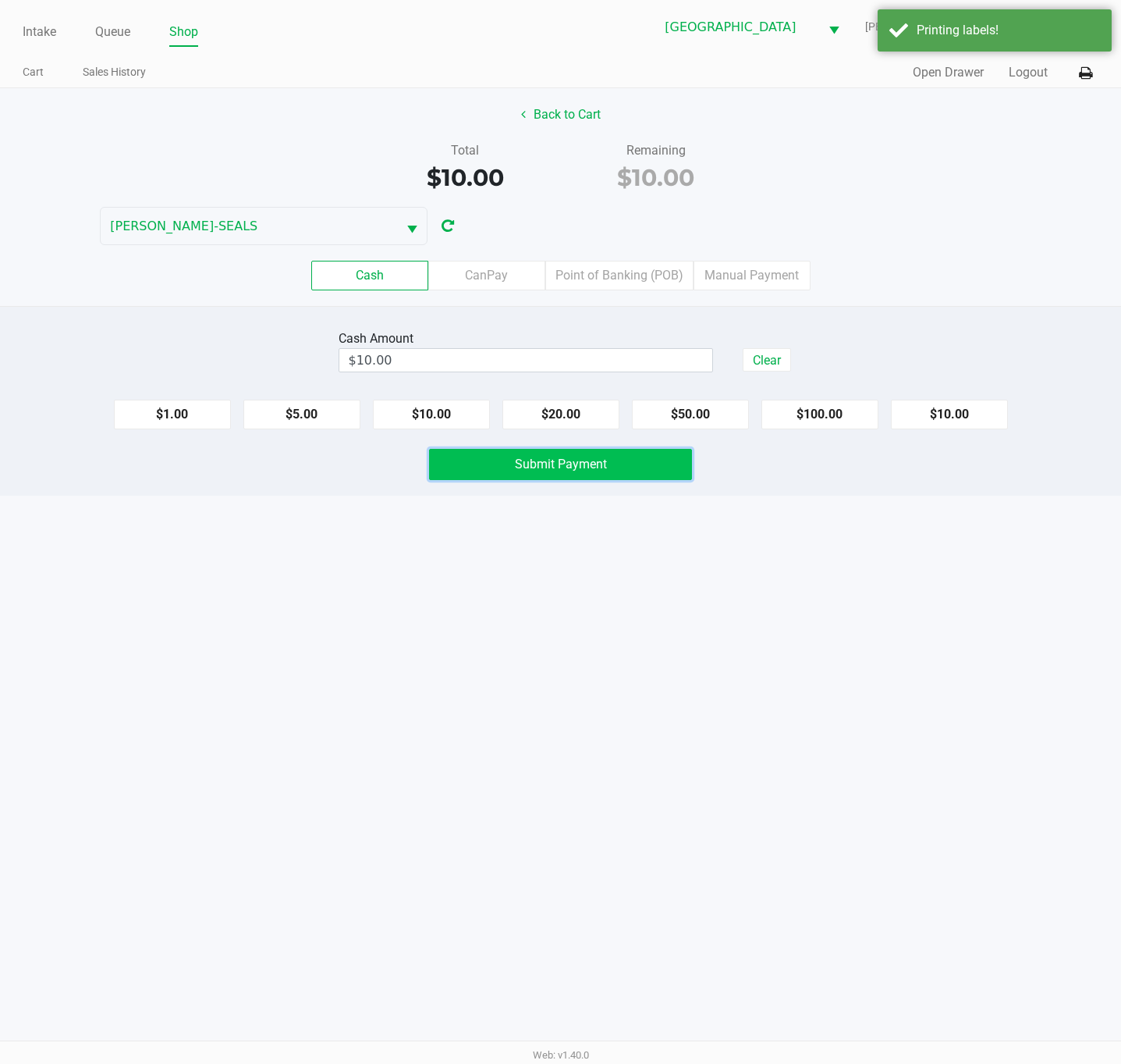
click at [531, 464] on span "Submit Payment" at bounding box center [561, 464] width 92 height 15
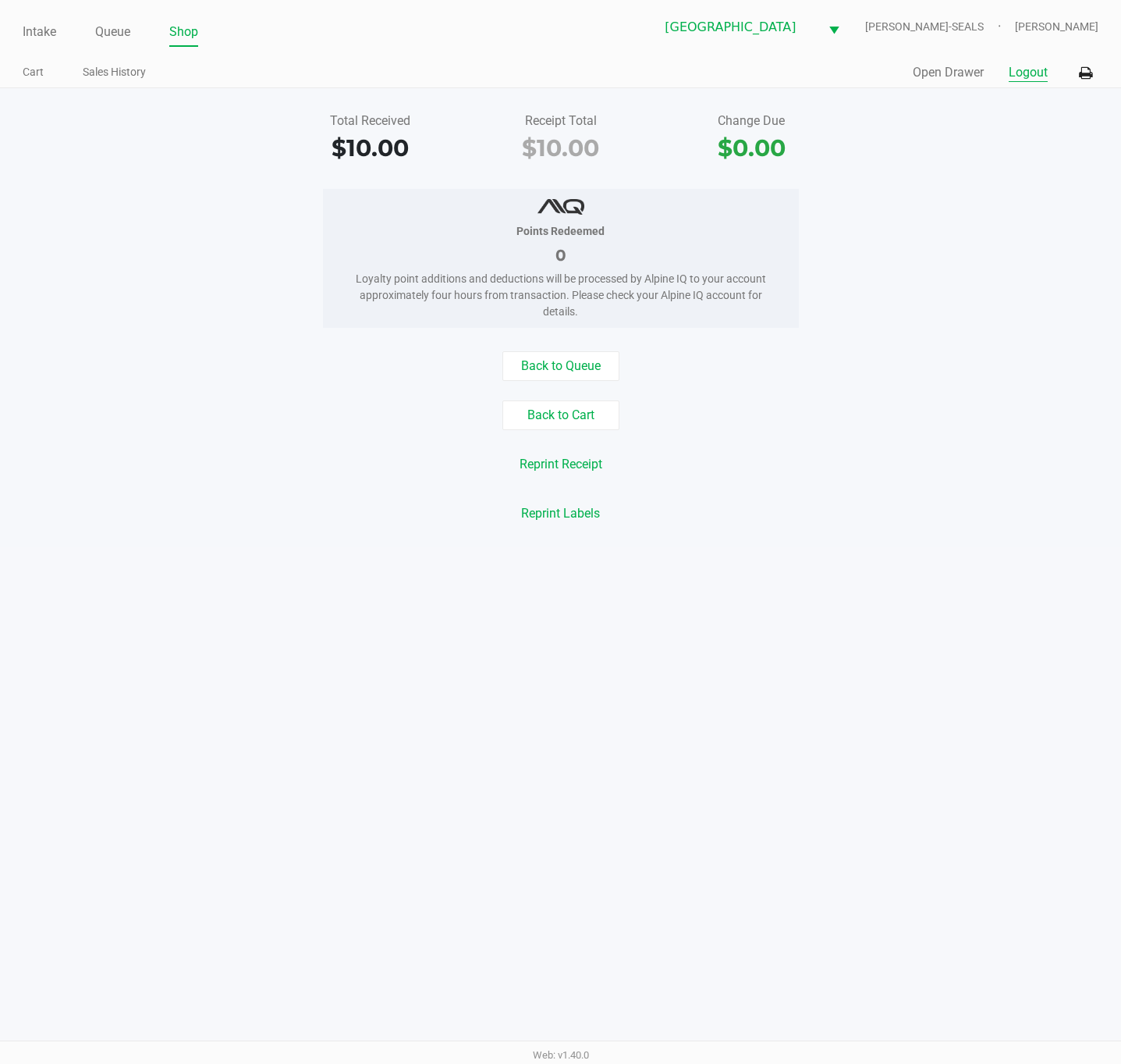
click at [1026, 70] on button "Logout" at bounding box center [1029, 72] width 39 height 19
